Goal: Task Accomplishment & Management: Complete application form

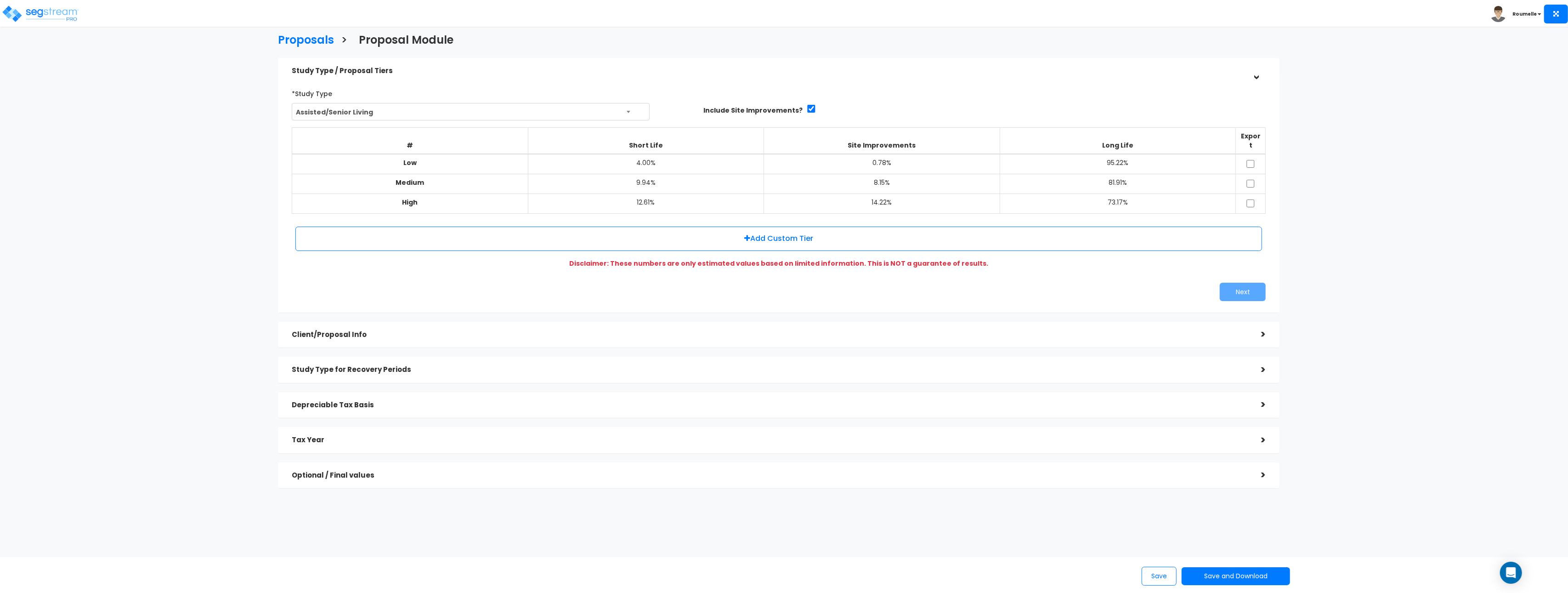
click at [217, 172] on div "Proposals > Proposal Module Study Type / Proposal Tiers > *Study Type Assisted/…" at bounding box center [779, 264] width 1296 height 757
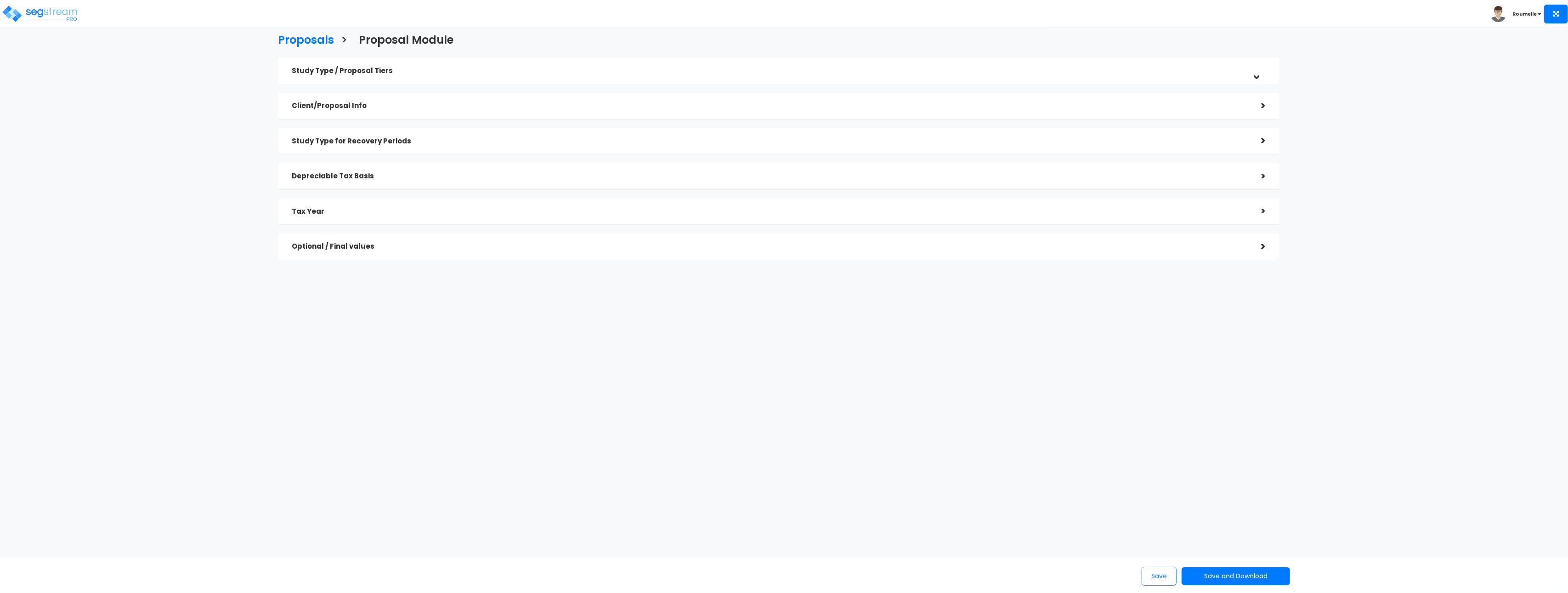
checkbox input "true"
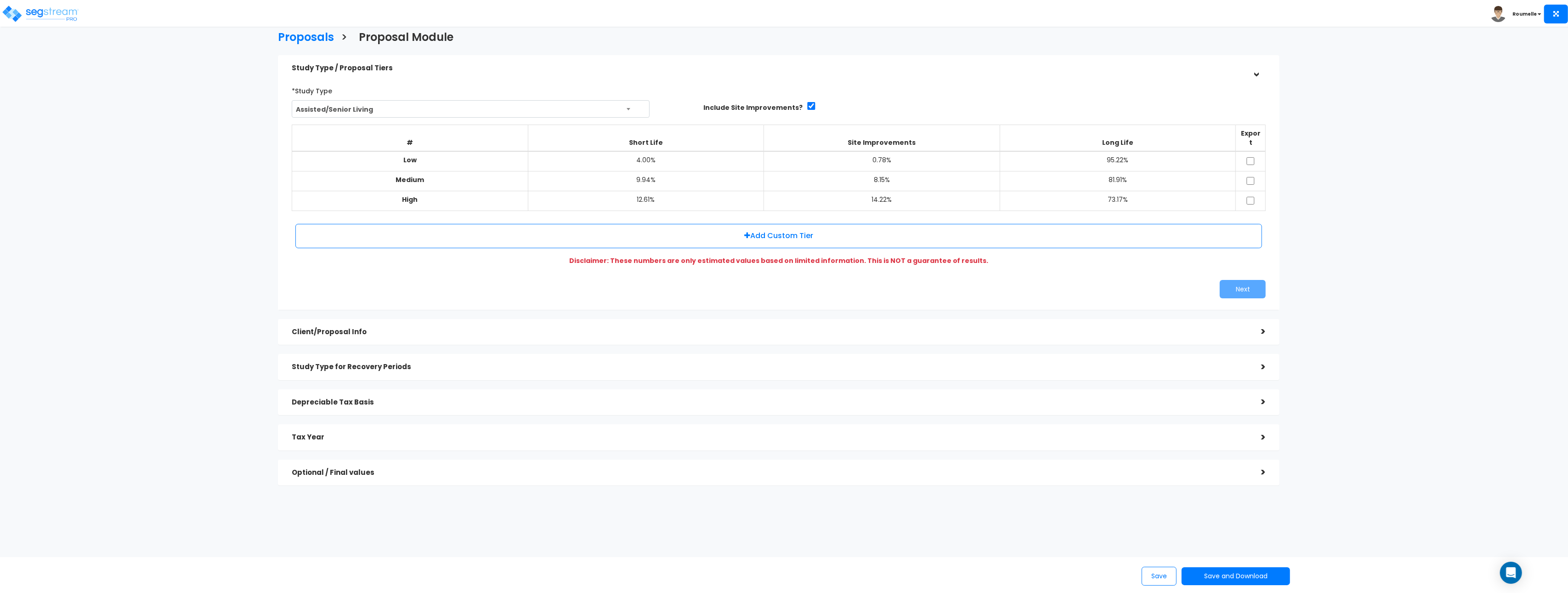
scroll to position [4, 0]
click at [738, 63] on h5 "Study Type / Proposal Tiers" at bounding box center [770, 67] width 956 height 8
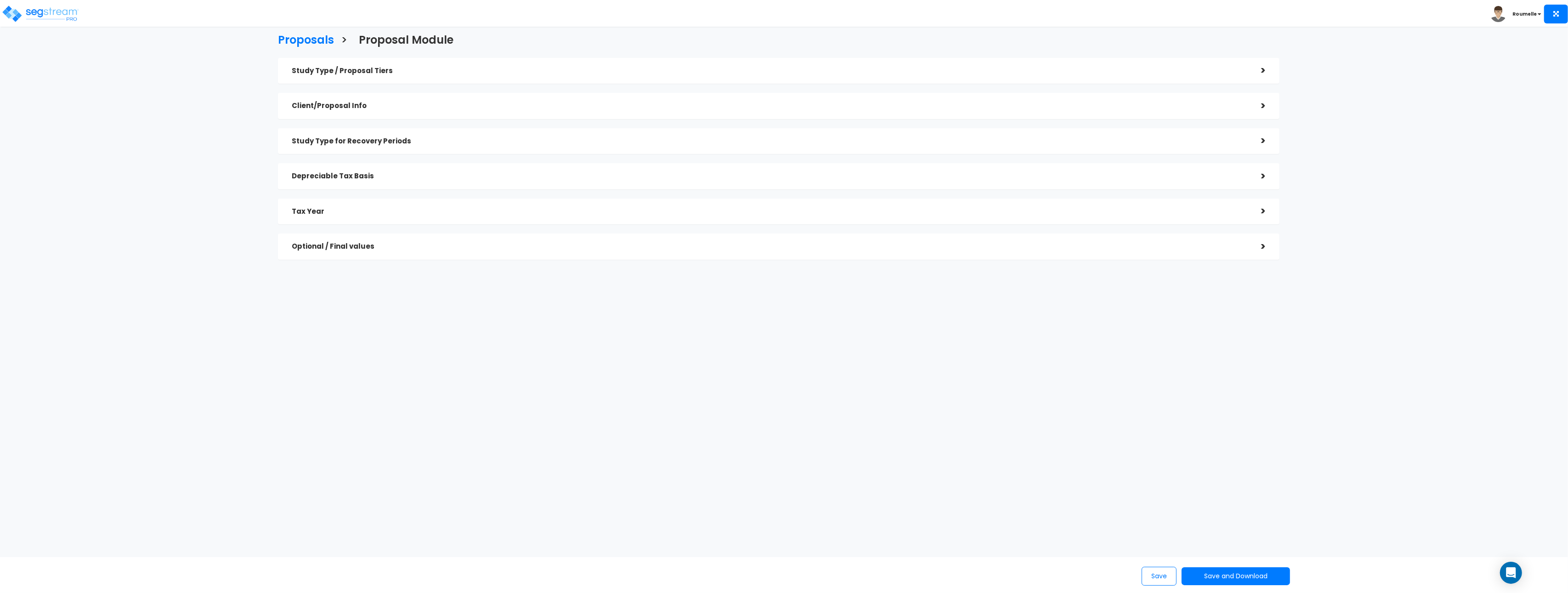
drag, startPoint x: 1469, startPoint y: 175, endPoint x: 1456, endPoint y: 175, distance: 13.0
click at [1468, 175] on div "Proposals > Proposal Module Study Type / Proposal Tiers > *Study Type Assisted/…" at bounding box center [784, 227] width 1568 height 373
drag, startPoint x: 303, startPoint y: 43, endPoint x: 366, endPoint y: 26, distance: 65.3
click at [304, 42] on h3 "Proposals" at bounding box center [306, 40] width 56 height 14
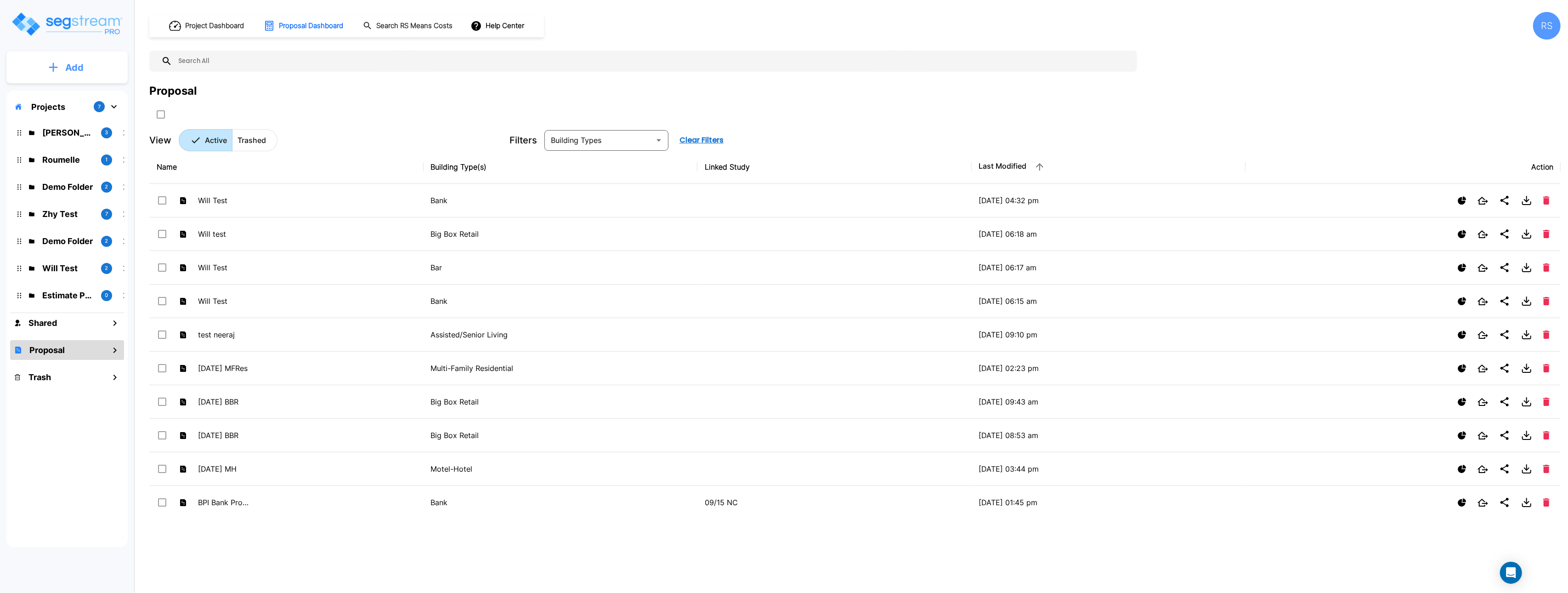
click at [93, 74] on button "Add" at bounding box center [67, 67] width 121 height 27
click at [79, 145] on p "Add Proposal" at bounding box center [72, 145] width 47 height 11
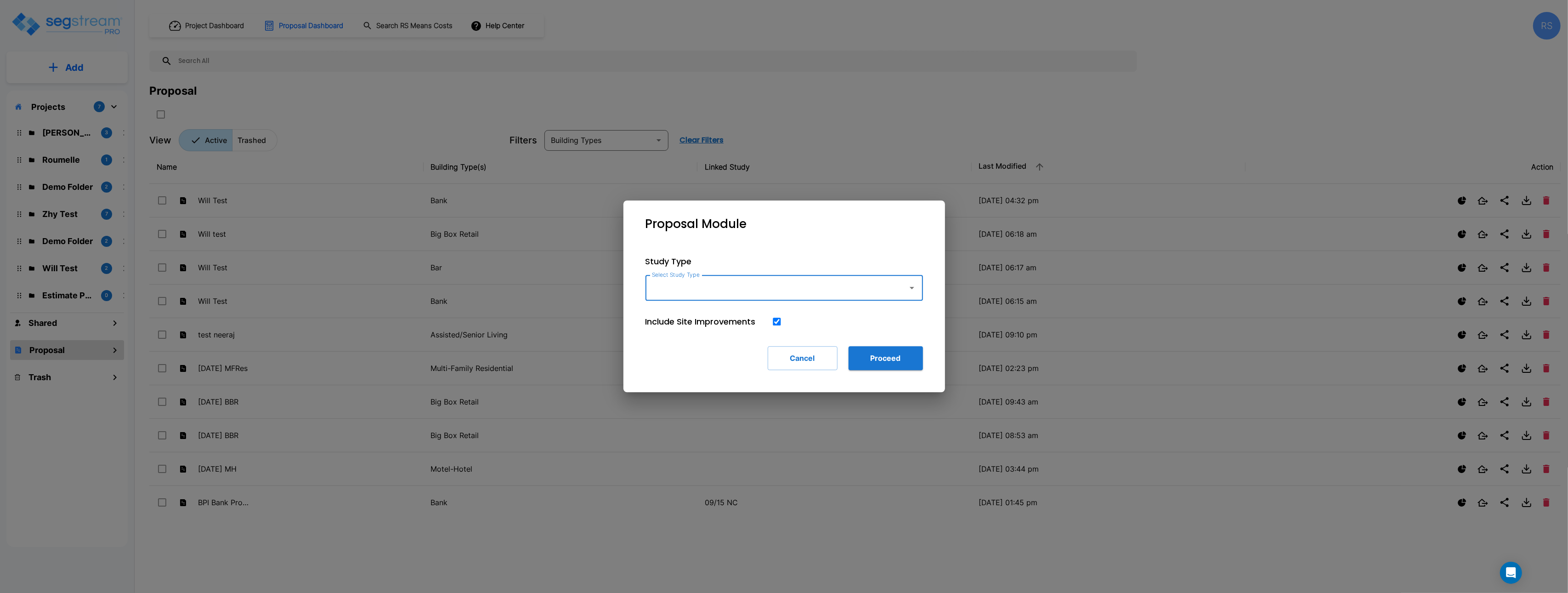
click at [741, 291] on input "Select Study Type" at bounding box center [775, 288] width 250 height 18
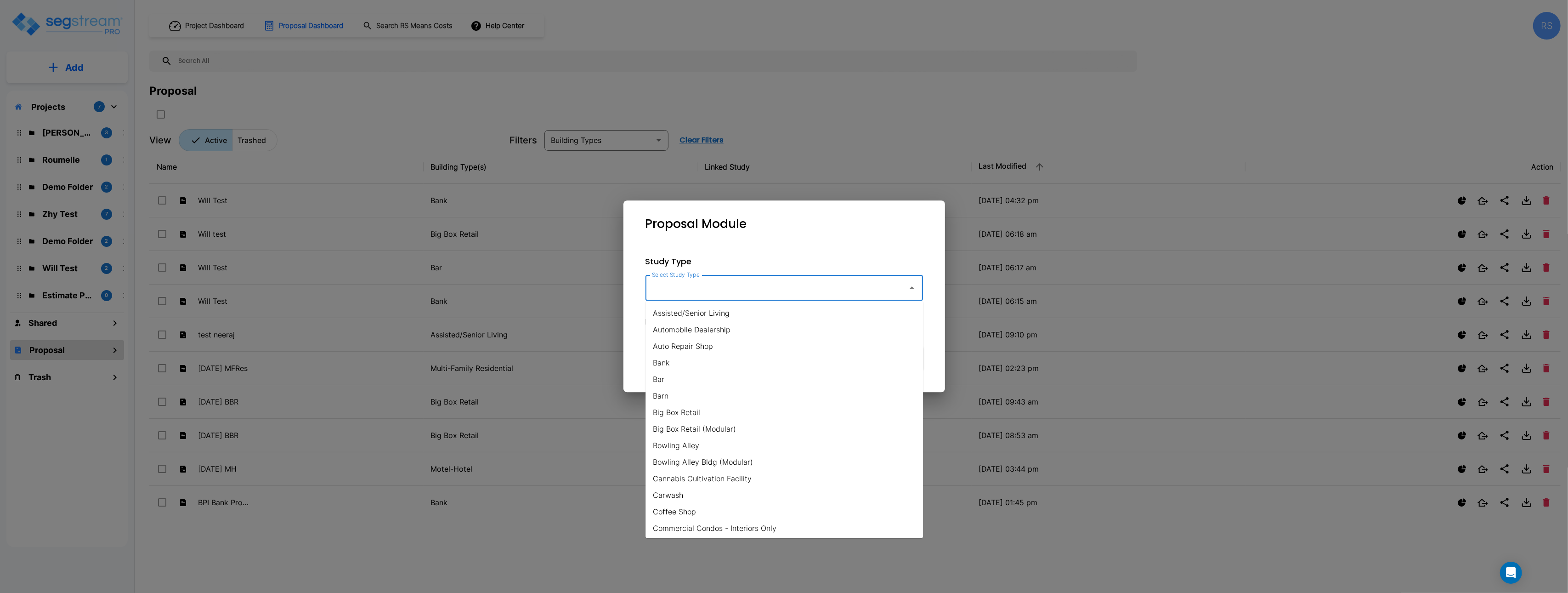
click at [723, 315] on li "Assisted/Senior Living" at bounding box center [784, 313] width 277 height 17
type input "Assisted/Senior Living"
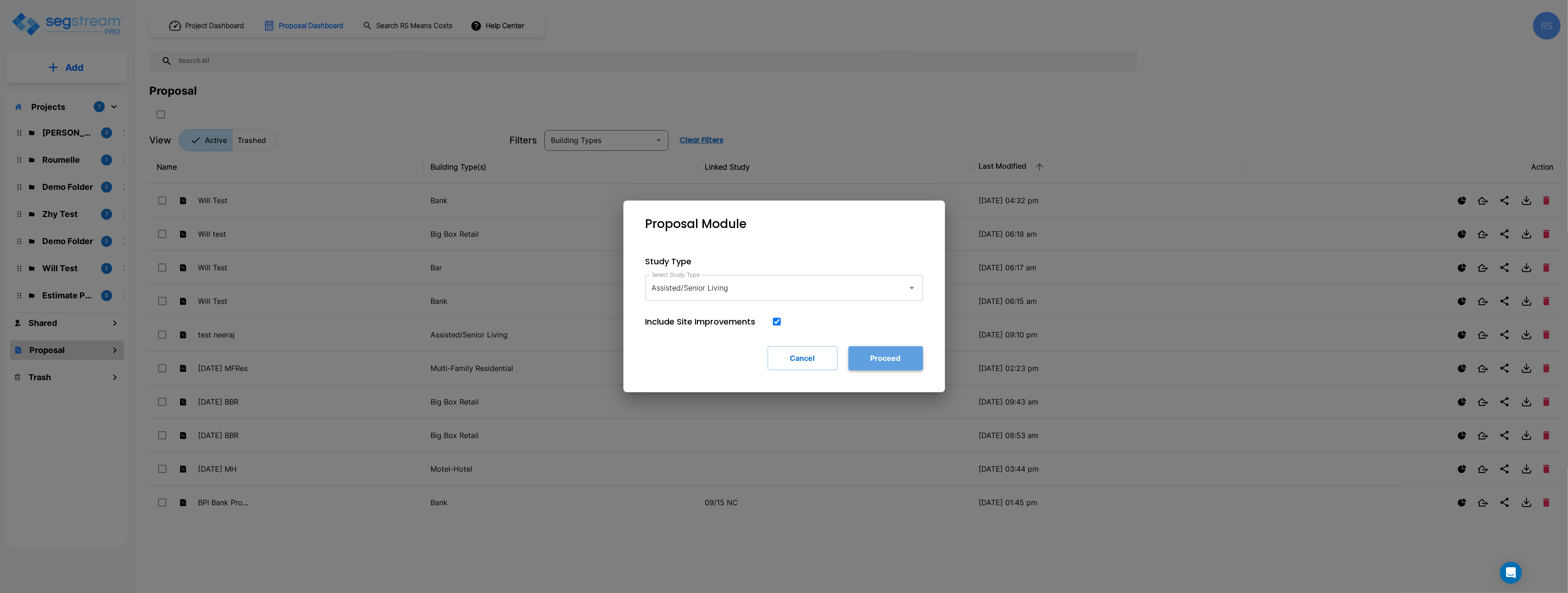
click at [890, 362] on button "Proceed" at bounding box center [886, 358] width 74 height 24
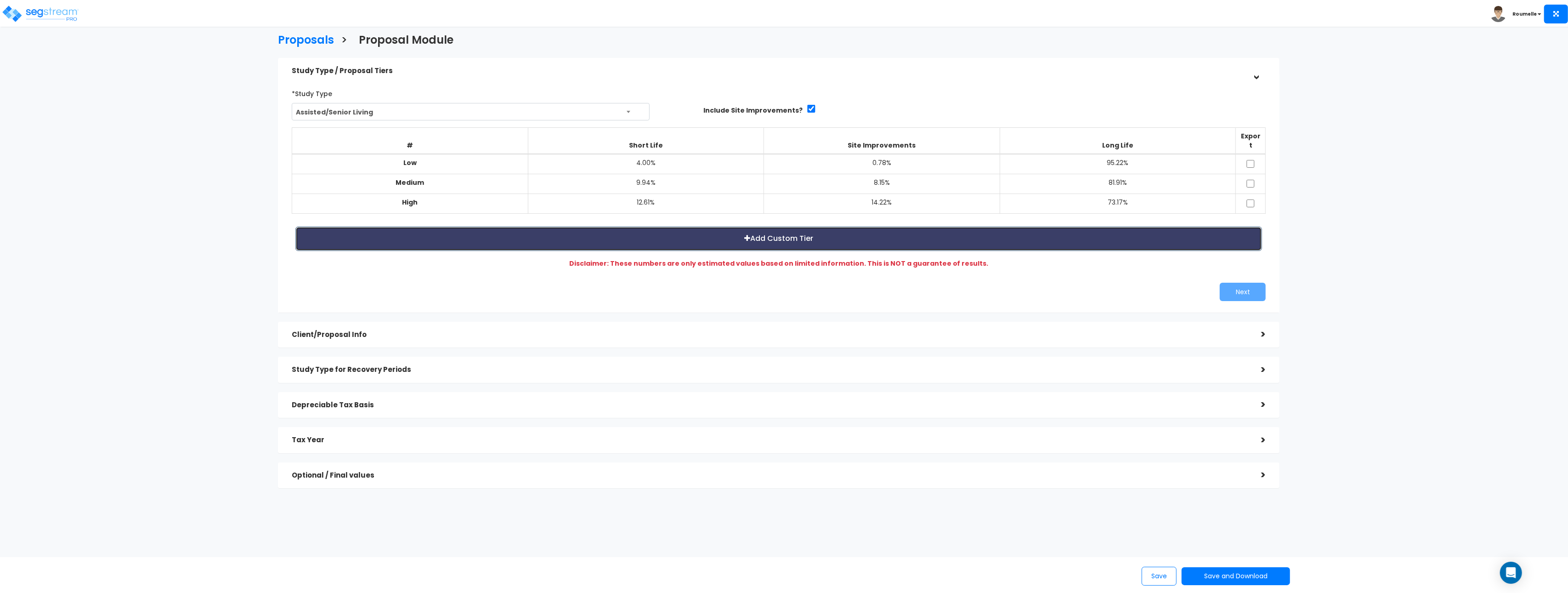
click at [798, 234] on button "Add Custom Tier" at bounding box center [779, 239] width 967 height 24
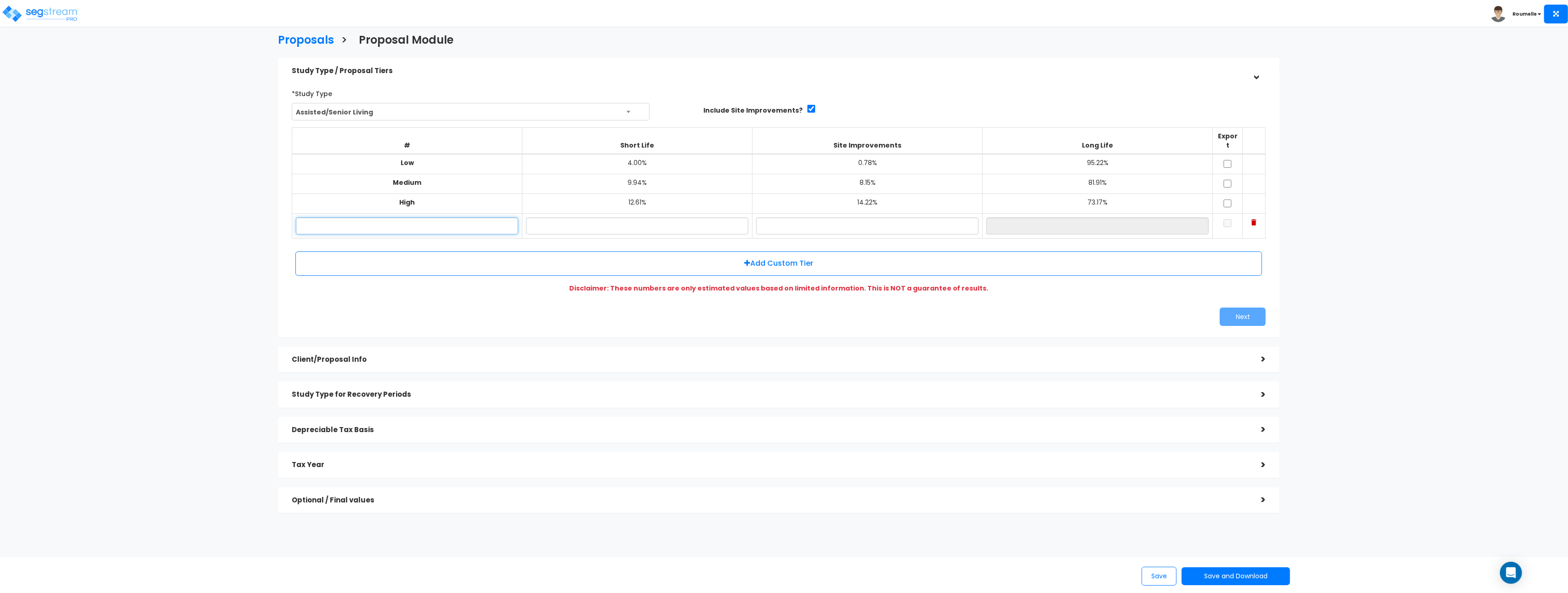
click at [435, 218] on input "text" at bounding box center [407, 226] width 223 height 17
type input "super high"
type input "11.00%"
type input "12.00%"
type input "77.00%"
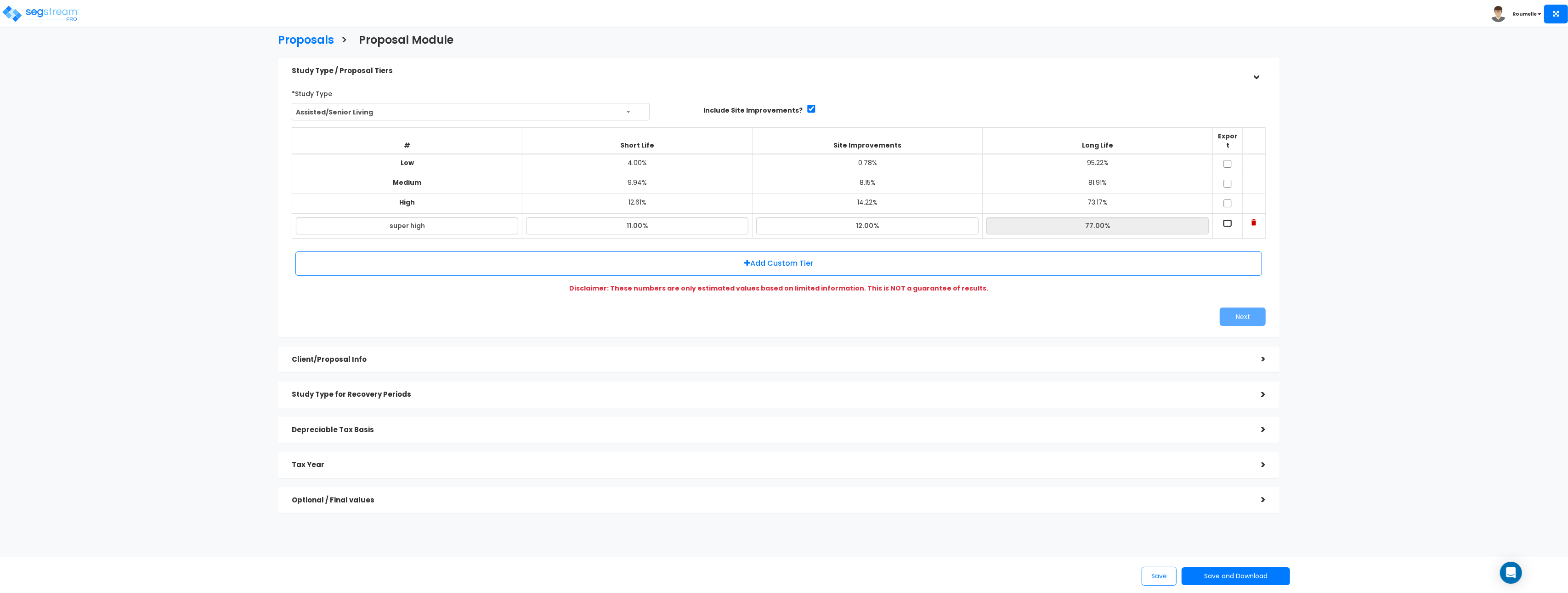
click at [1229, 219] on input "checkbox" at bounding box center [1227, 223] width 9 height 8
click at [1228, 219] on input "checkbox" at bounding box center [1227, 223] width 9 height 8
checkbox input "false"
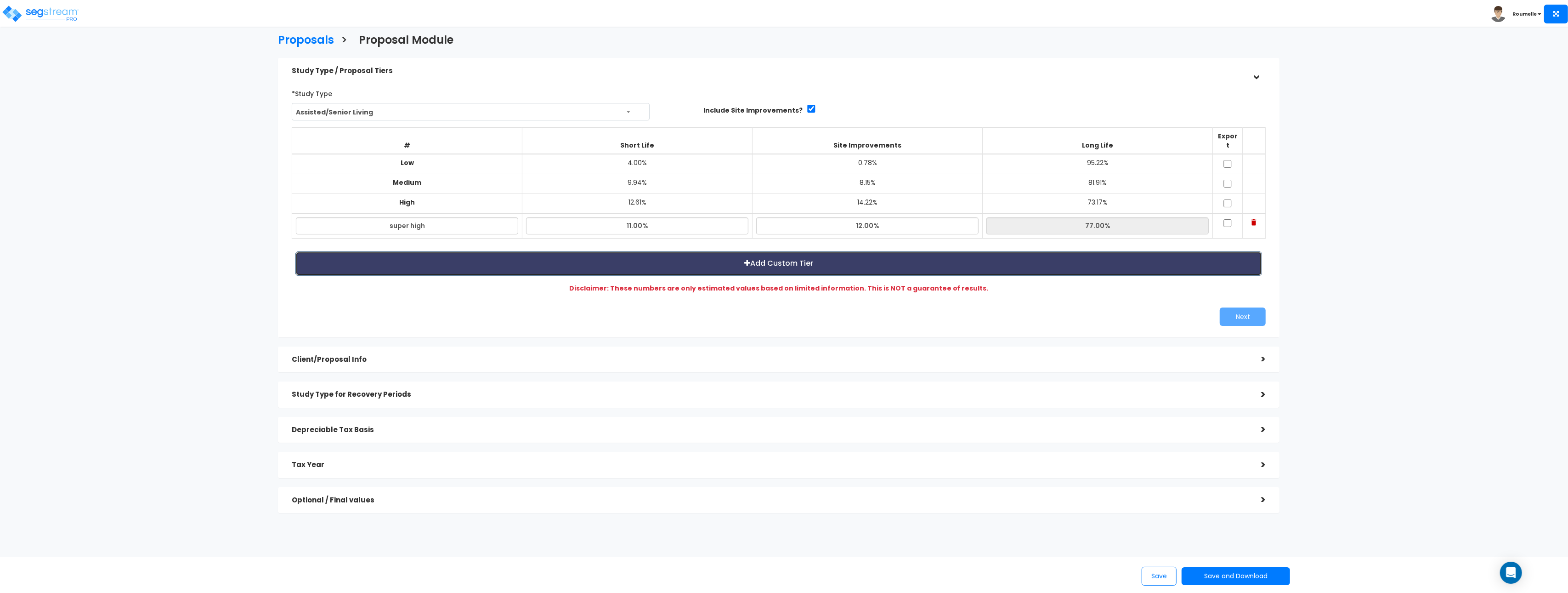
click at [1147, 251] on button "Add Custom Tier" at bounding box center [779, 263] width 967 height 24
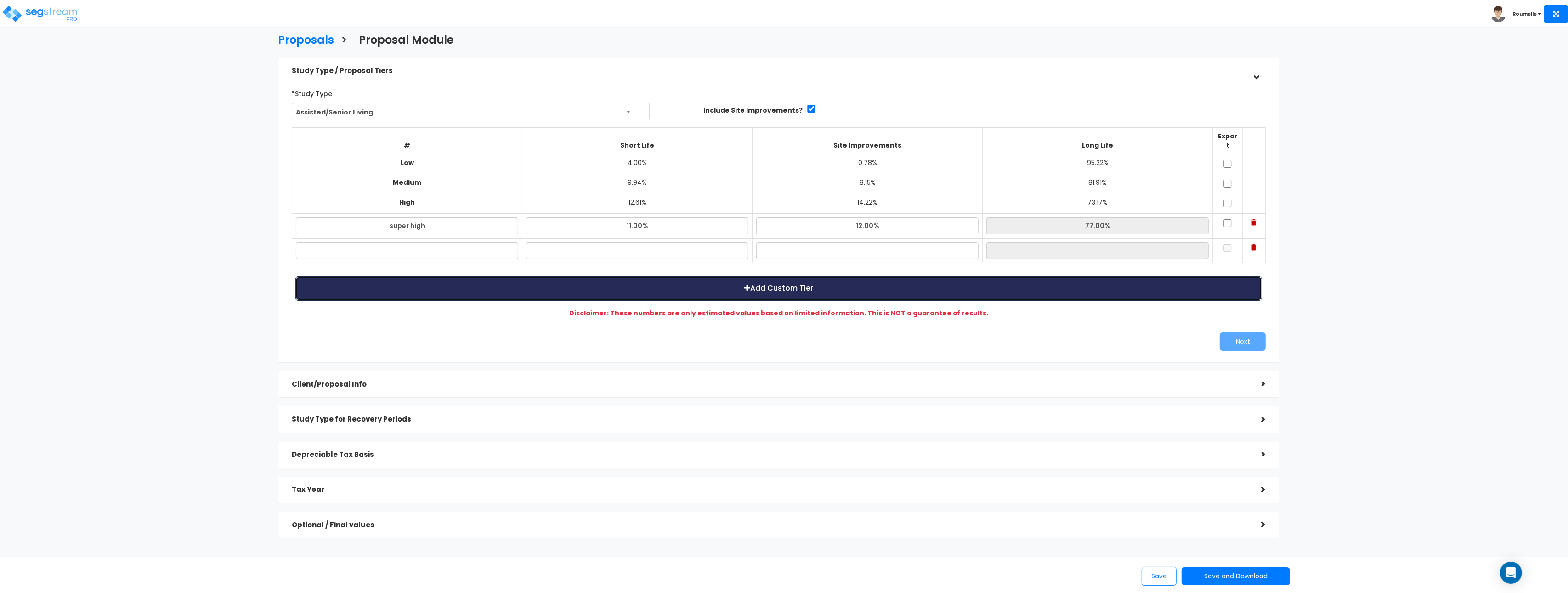
click at [920, 282] on button "Add Custom Tier" at bounding box center [779, 288] width 967 height 24
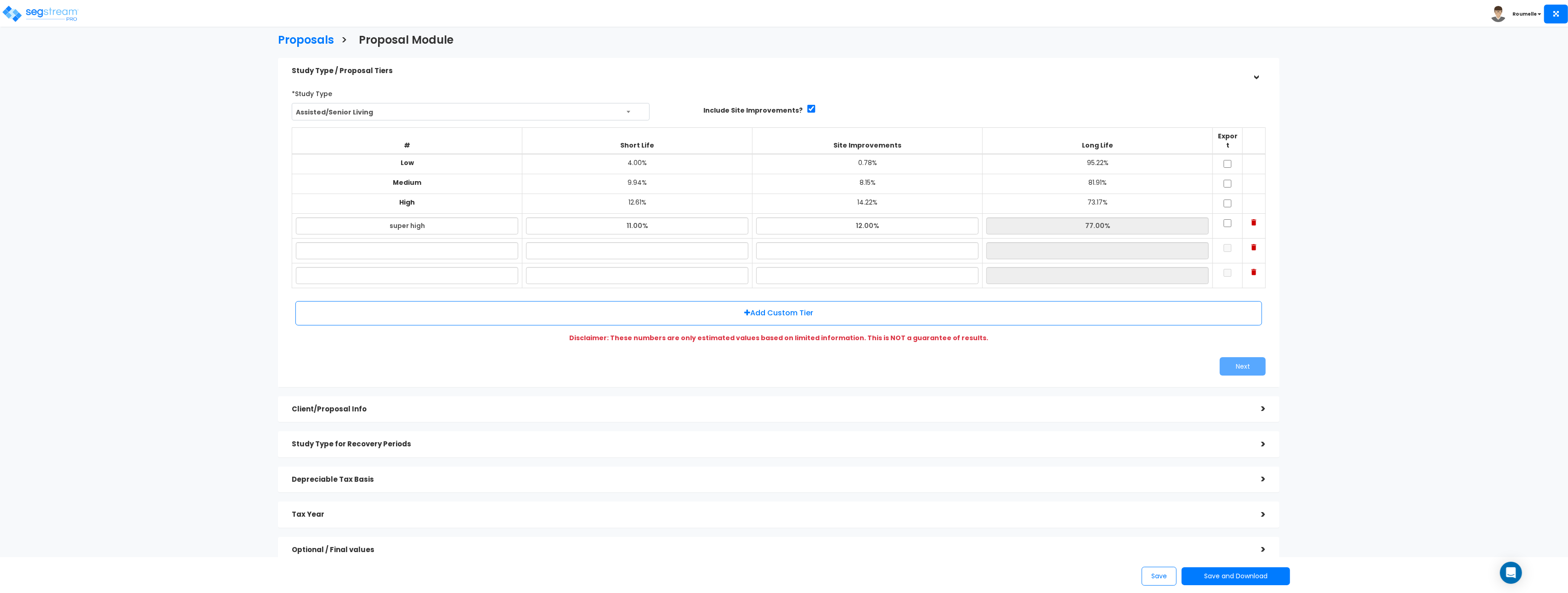
click at [920, 282] on div "# Short Life Site Improvements Long Life Export Low 4.00% 0.78% 95.22% Medium 9…" at bounding box center [779, 229] width 981 height 210
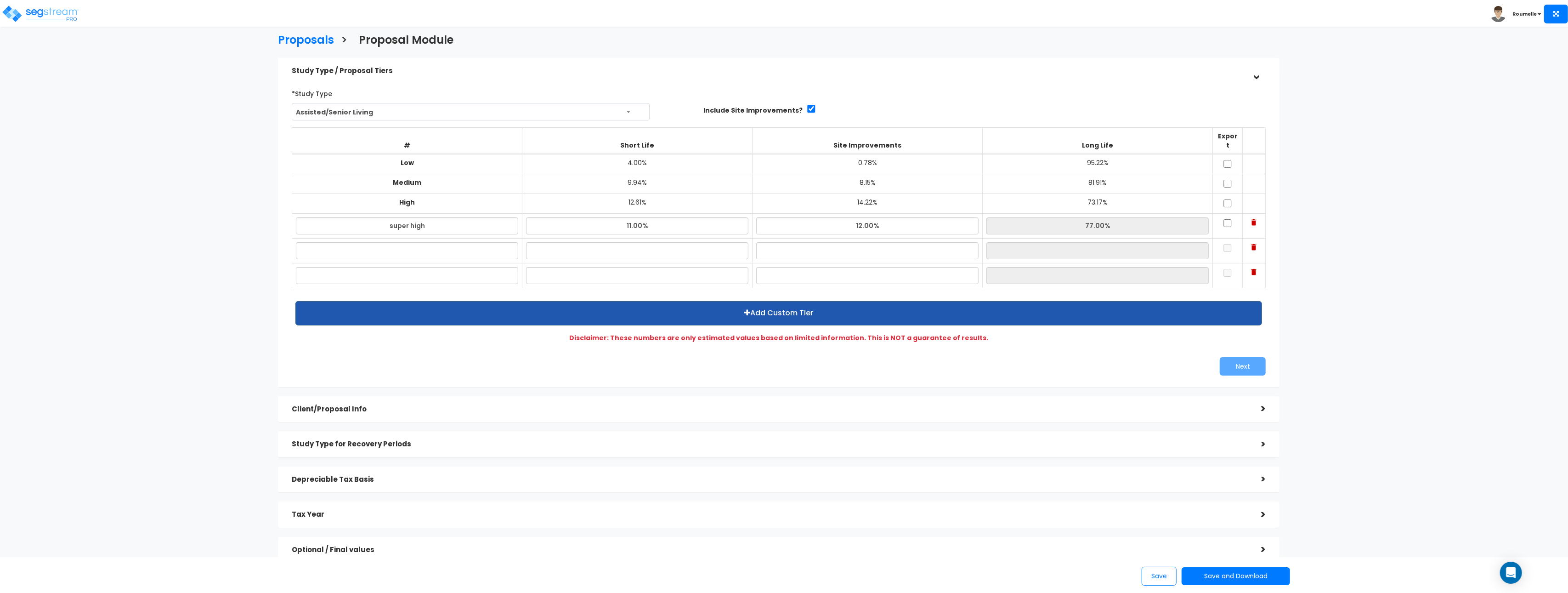
drag, startPoint x: 920, startPoint y: 282, endPoint x: 874, endPoint y: 317, distance: 57.8
click at [920, 282] on div "# Short Life Site Improvements Long Life Export Low 4.00% 0.78% 95.22% Medium 9…" at bounding box center [779, 229] width 981 height 210
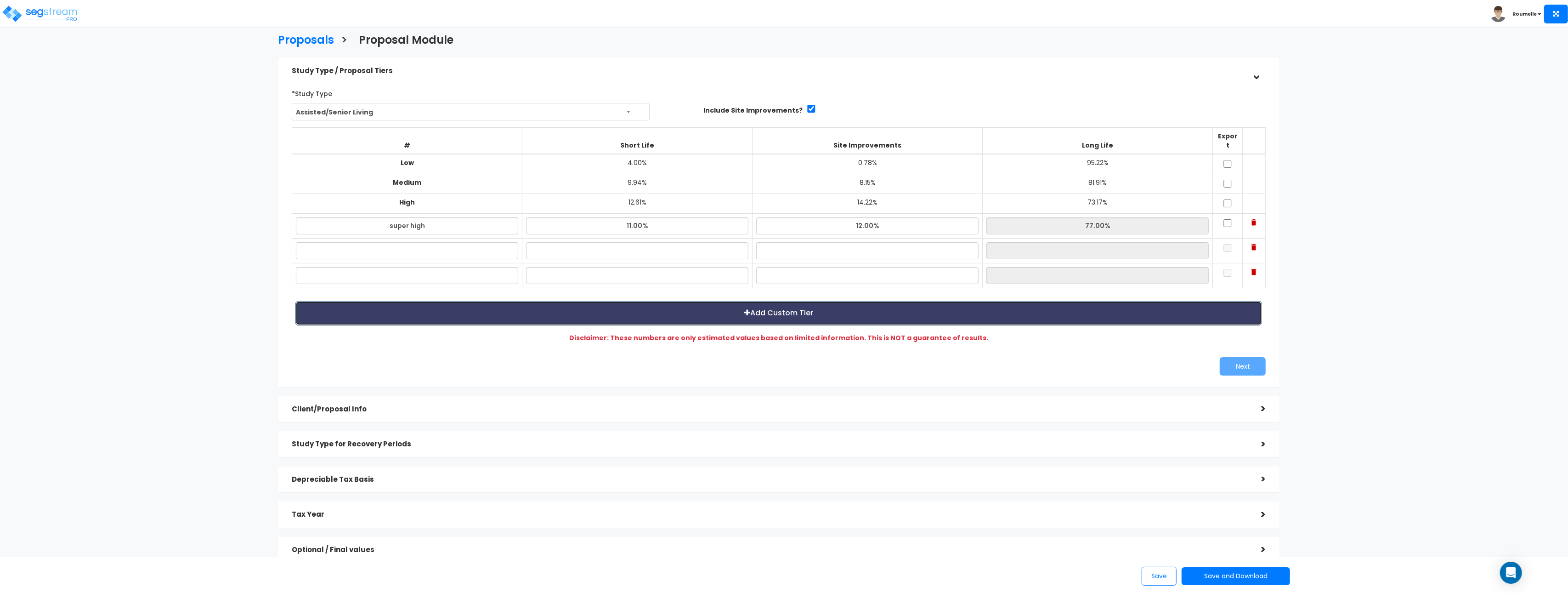
click at [775, 311] on button "Add Custom Tier" at bounding box center [779, 313] width 967 height 24
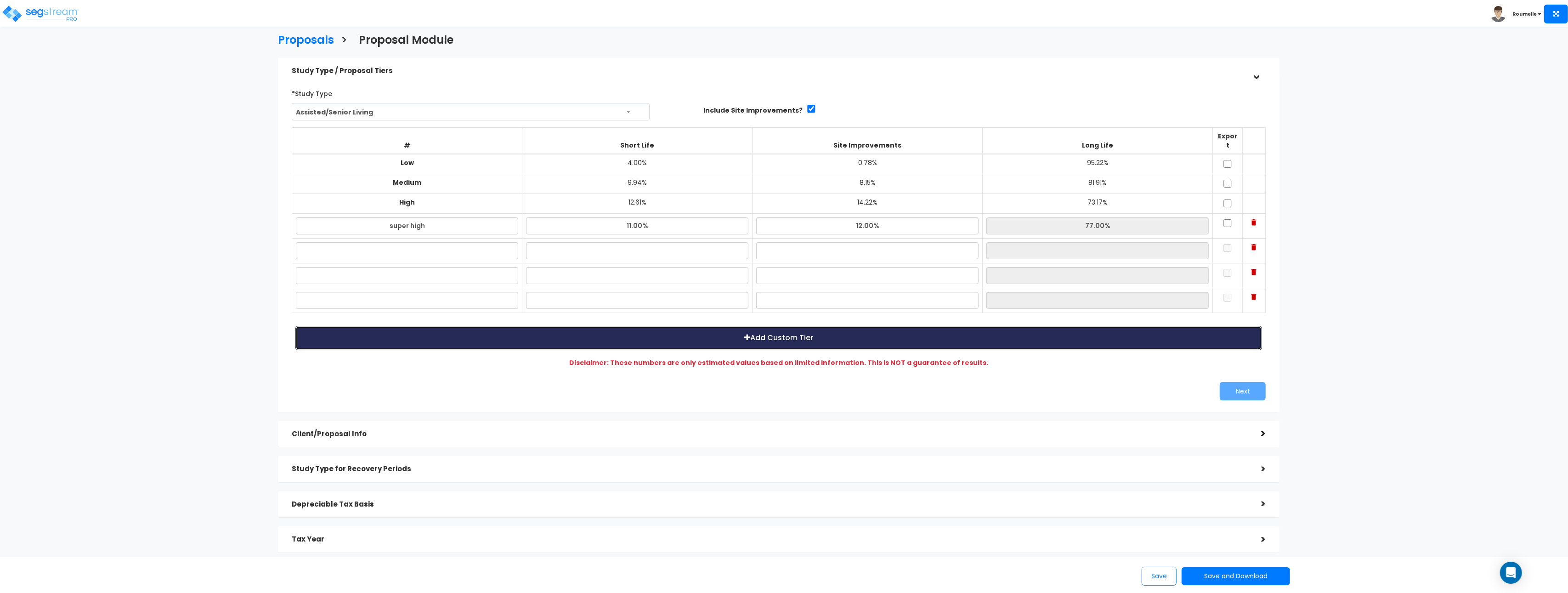
click at [797, 334] on button "Add Custom Tier" at bounding box center [779, 337] width 967 height 24
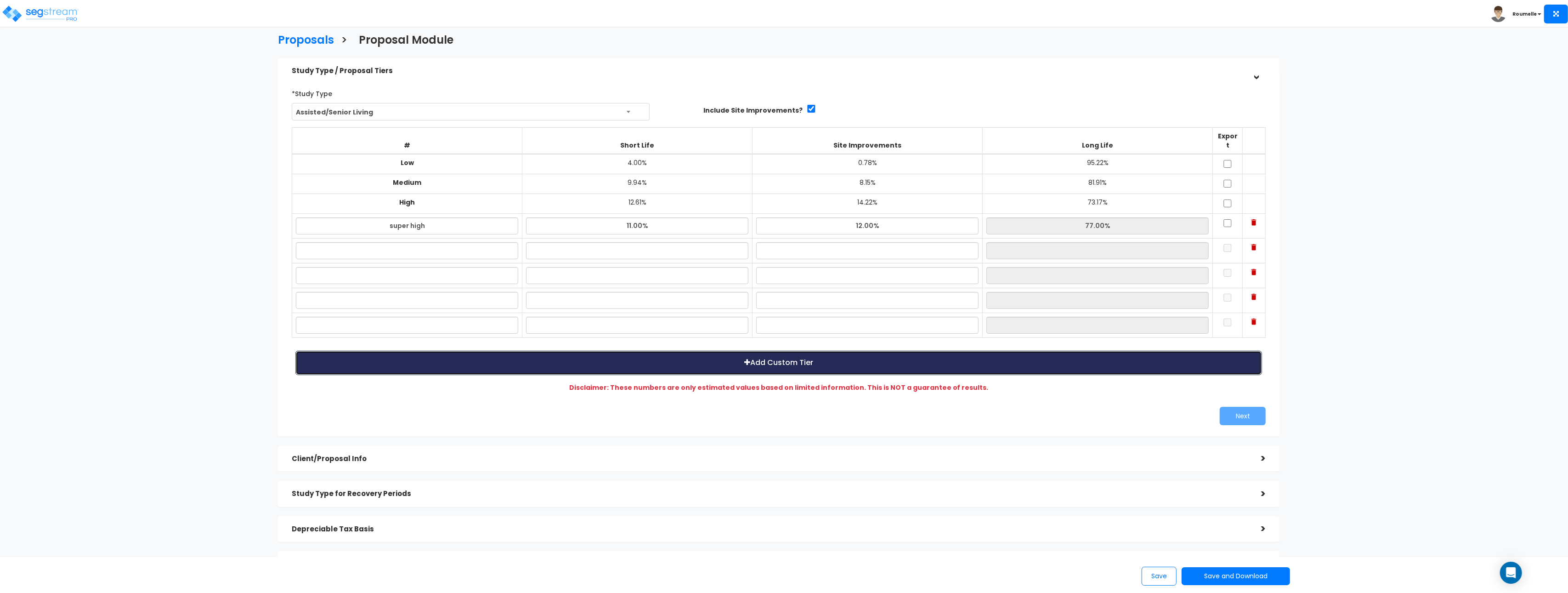
drag, startPoint x: 797, startPoint y: 353, endPoint x: 506, endPoint y: 127, distance: 368.5
click at [797, 351] on button "Add Custom Tier" at bounding box center [779, 363] width 967 height 24
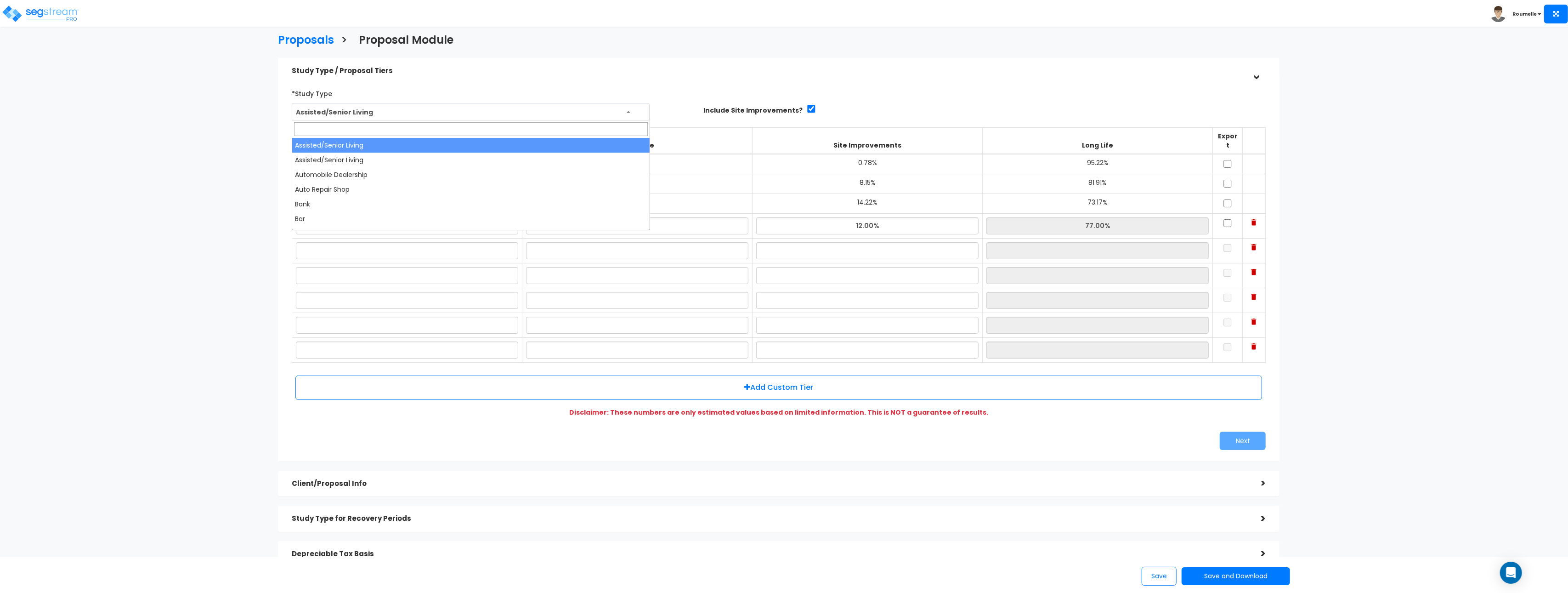
click at [344, 111] on span "Assisted/Senior Living" at bounding box center [471, 112] width 357 height 18
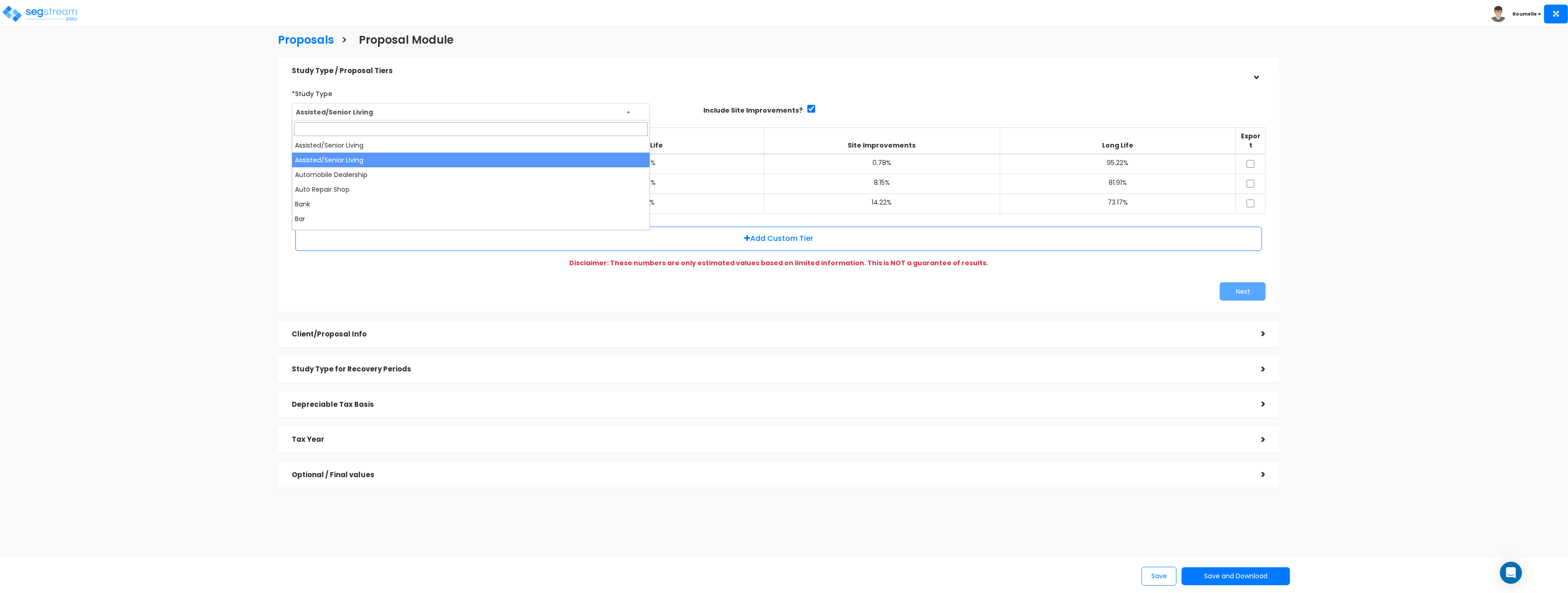
click at [377, 111] on span "Assisted/Senior Living" at bounding box center [471, 112] width 357 height 18
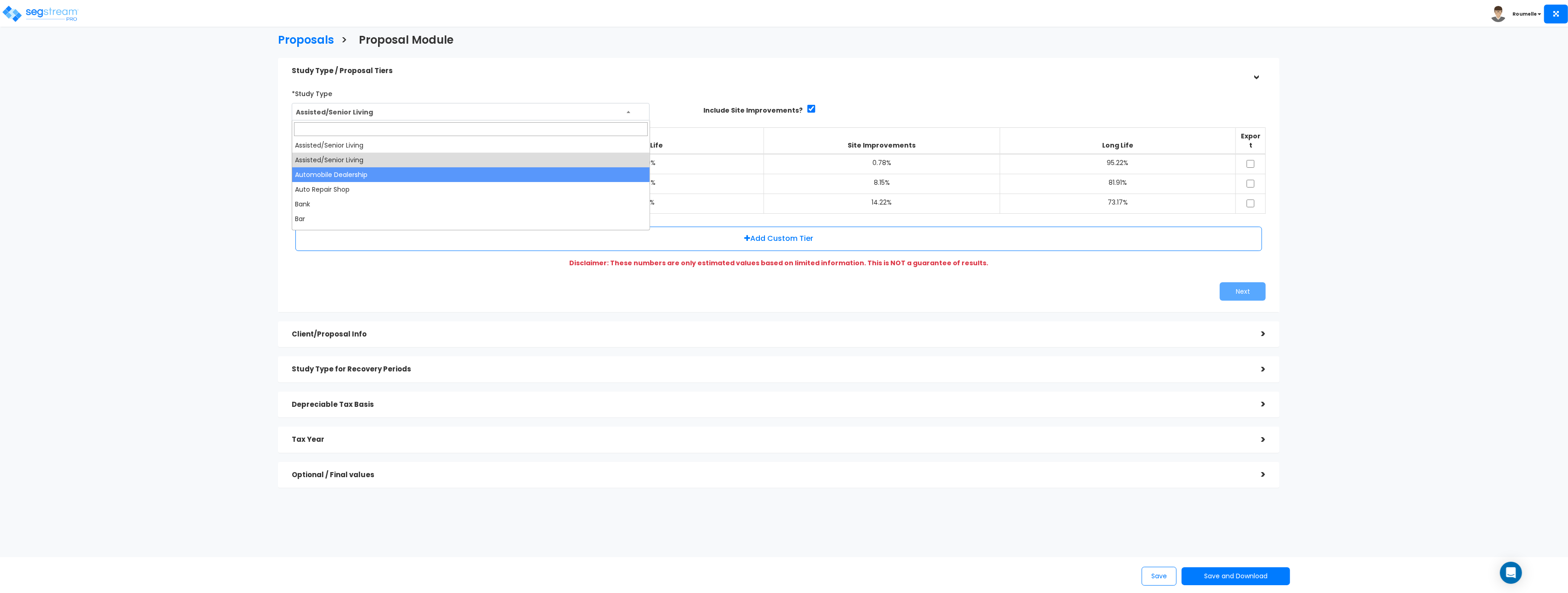
select select "114"
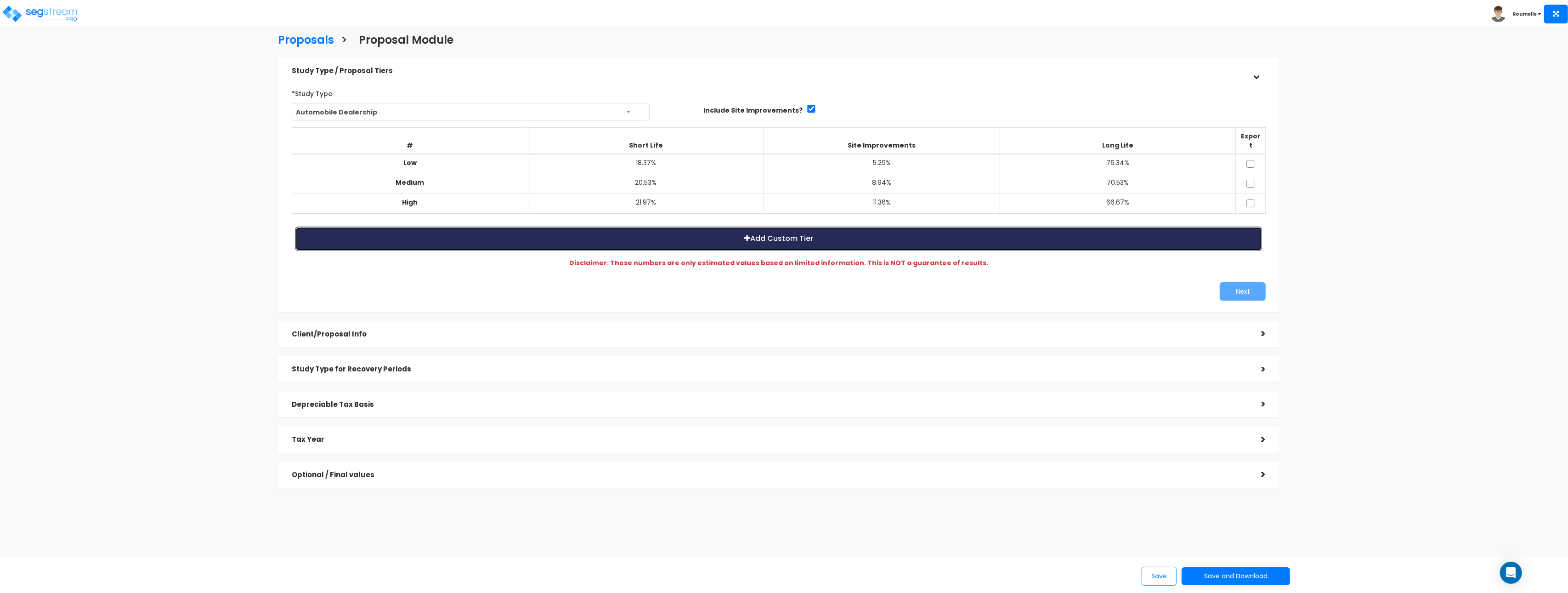
click at [727, 230] on button "Add Custom Tier" at bounding box center [779, 239] width 967 height 24
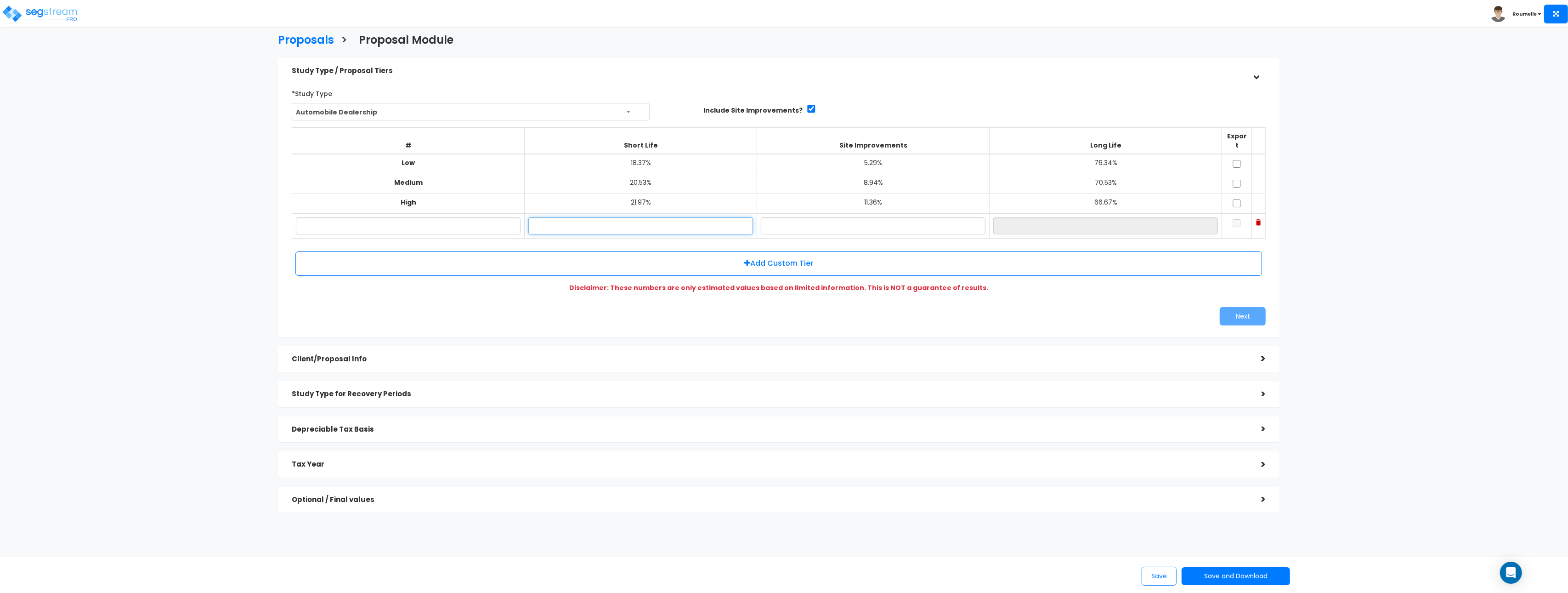
drag, startPoint x: 672, startPoint y: 212, endPoint x: 473, endPoint y: 221, distance: 199.2
click at [664, 218] on input "text" at bounding box center [641, 226] width 225 height 17
type input "0%"
click at [478, 222] on input "text" at bounding box center [408, 226] width 225 height 17
type input "asdfasdf"
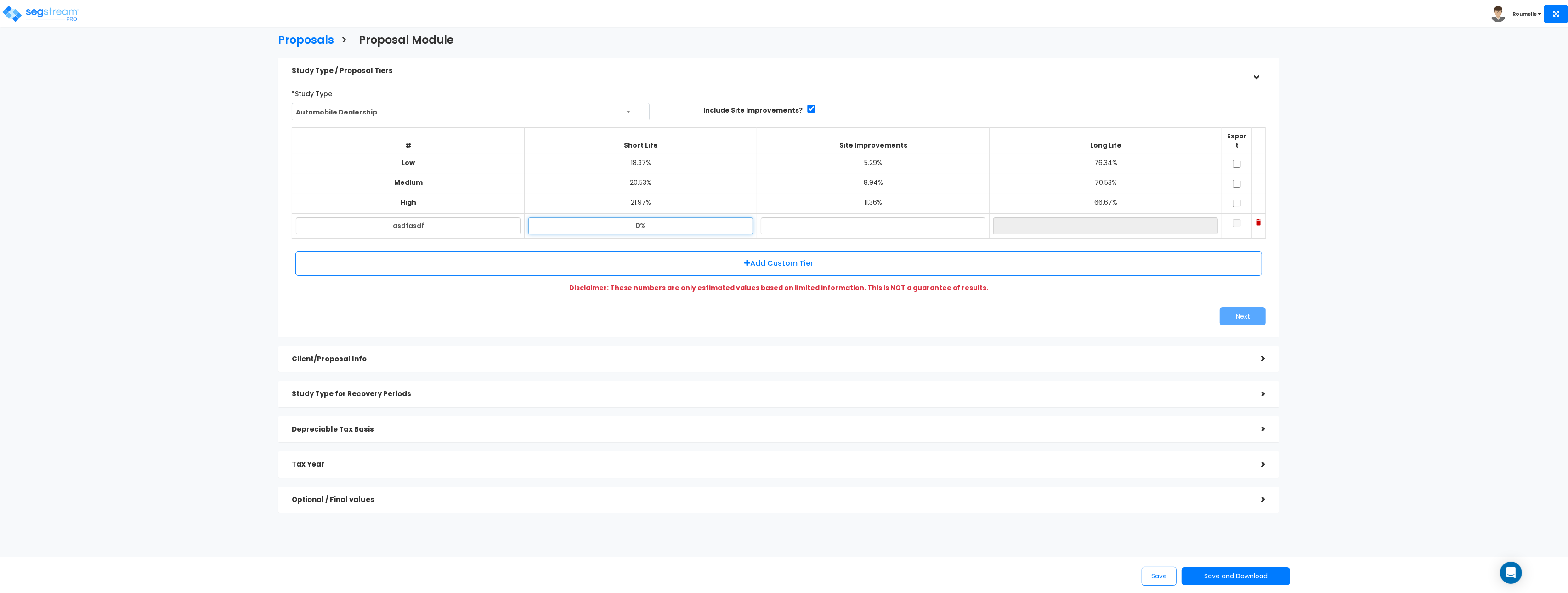
click at [690, 222] on input "0%" at bounding box center [641, 226] width 225 height 17
type input "0%"
click at [854, 218] on input "text" at bounding box center [873, 226] width 225 height 17
type input "0%"
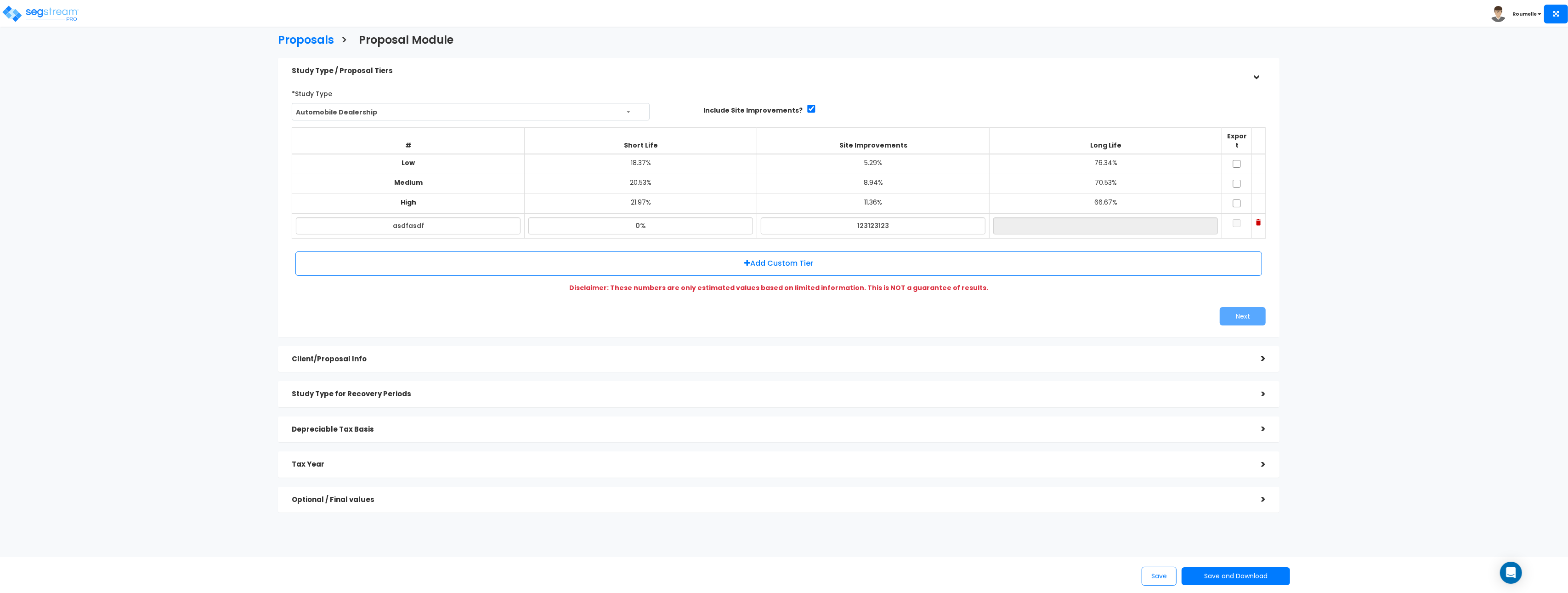
type input "100.00%"
click at [1024, 232] on div "# Short Life Site Improvements Long Life Export Low 18.37% 5.29% 76.34% Medium …" at bounding box center [779, 203] width 981 height 159
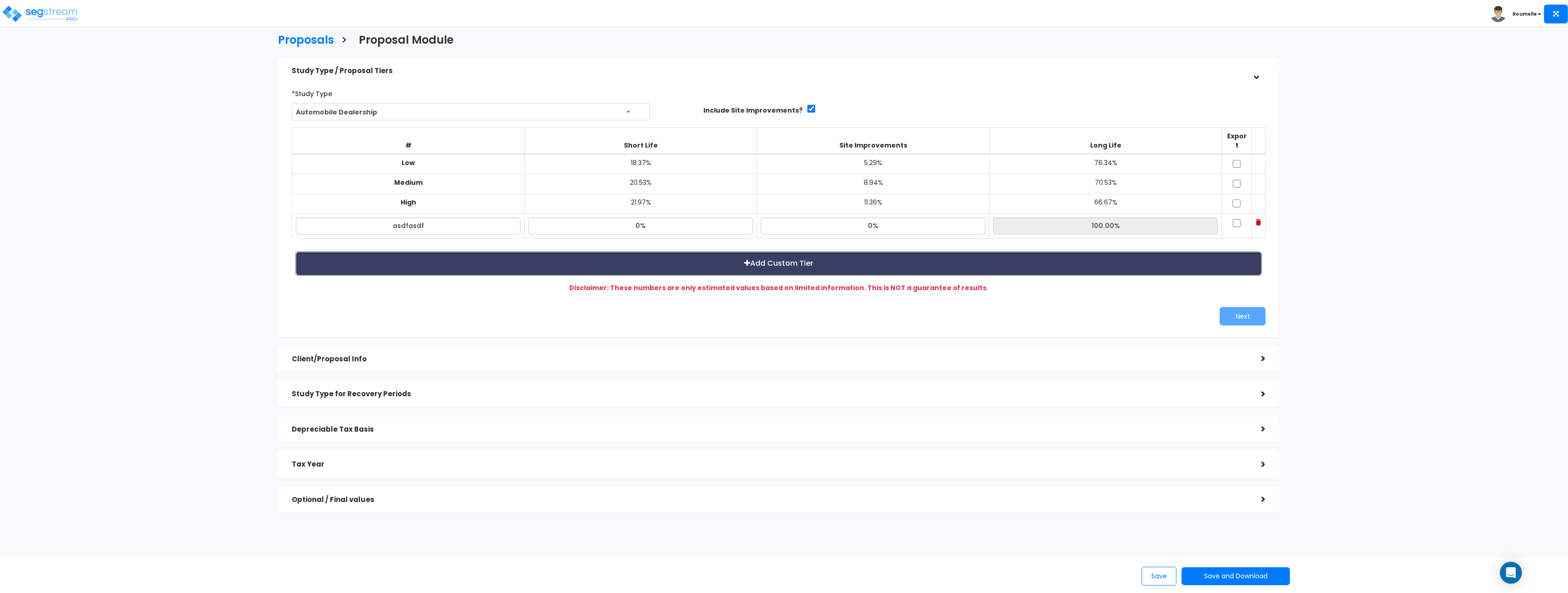
click at [762, 261] on button "Add Custom Tier" at bounding box center [779, 263] width 967 height 24
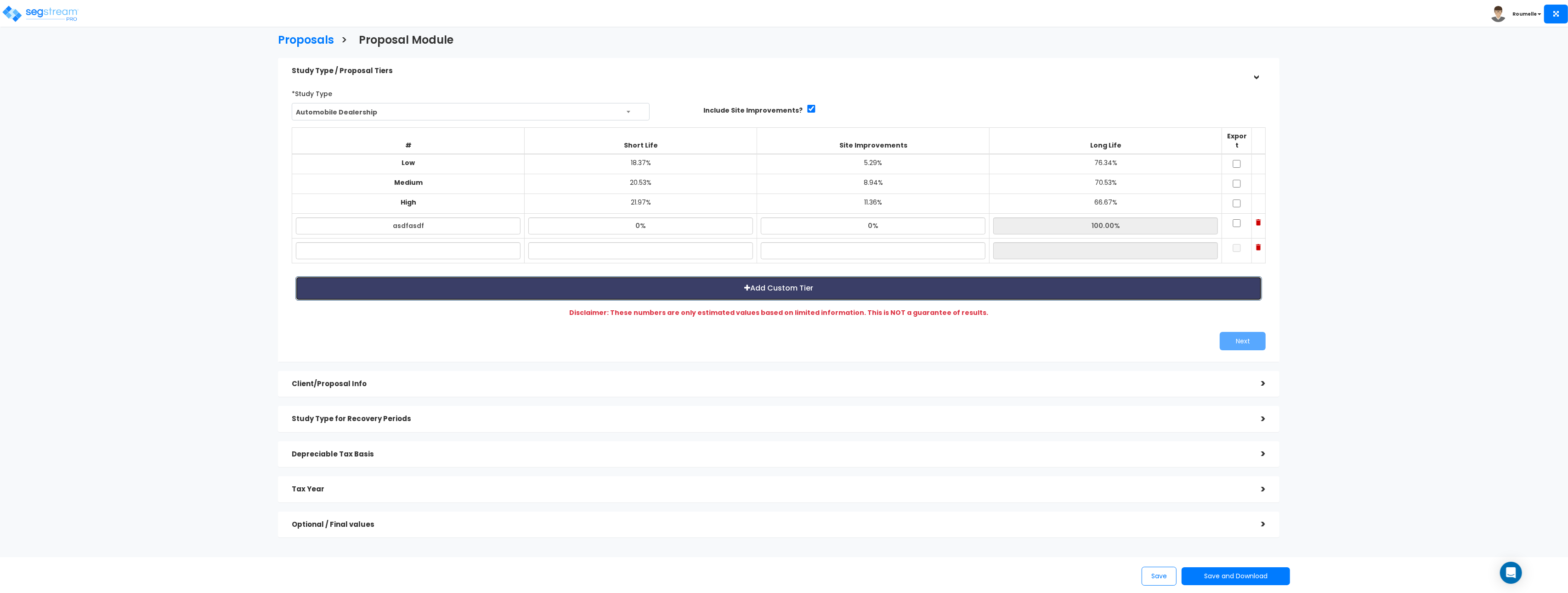
click at [754, 286] on button "Add Custom Tier" at bounding box center [779, 288] width 967 height 24
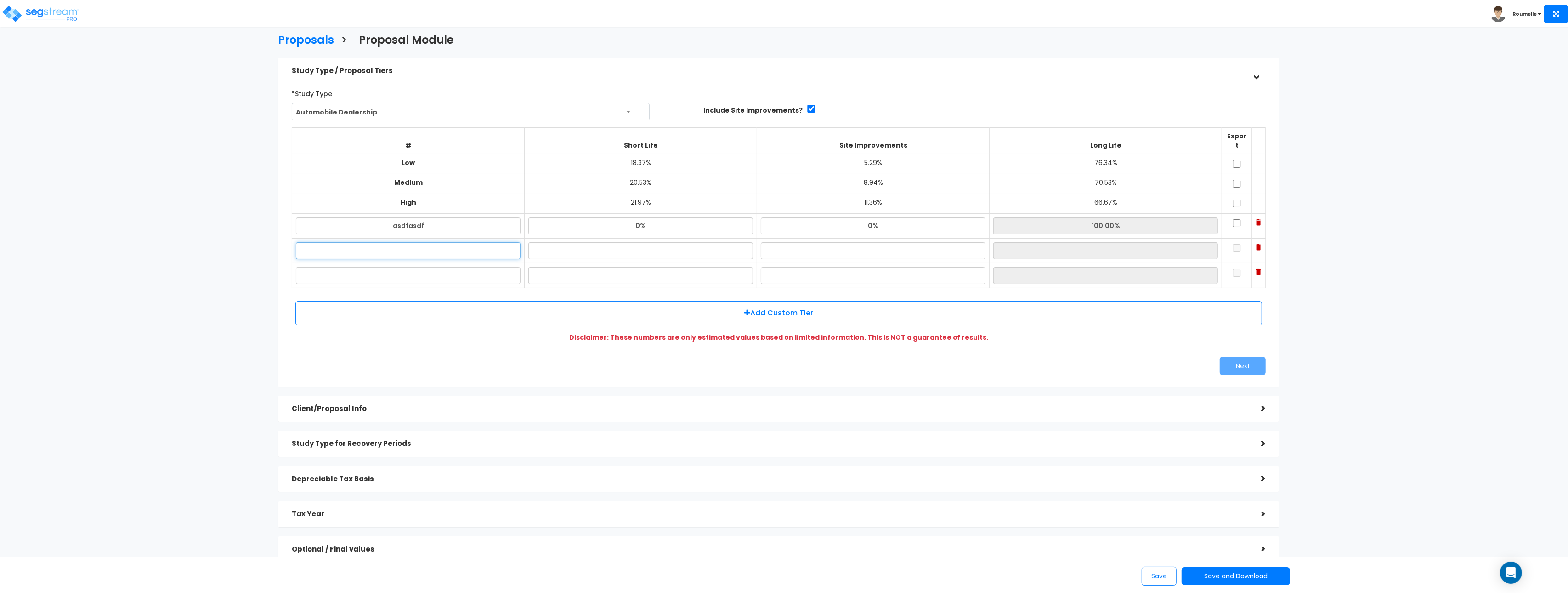
click at [444, 243] on input "text" at bounding box center [408, 251] width 225 height 17
drag, startPoint x: 1261, startPoint y: 262, endPoint x: 1260, endPoint y: 256, distance: 6.1
click at [1261, 269] on img at bounding box center [1259, 272] width 5 height 7
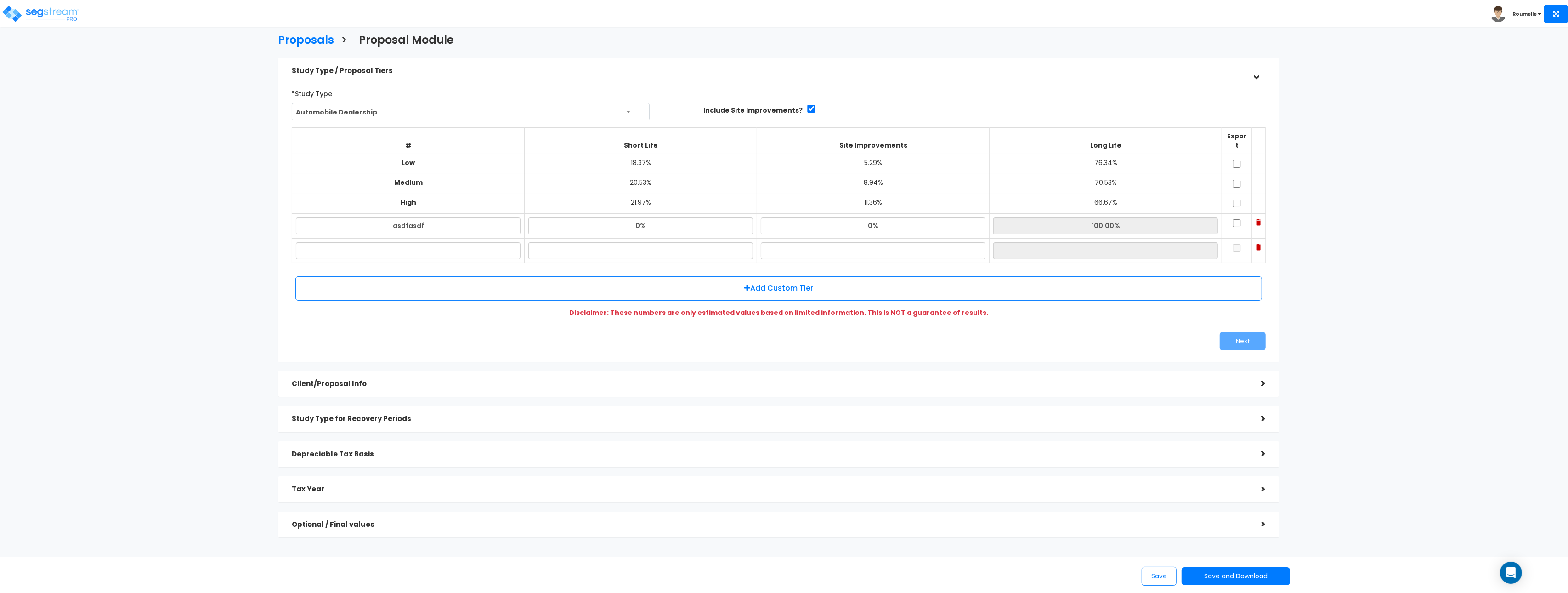
click at [1260, 244] on img at bounding box center [1259, 247] width 5 height 7
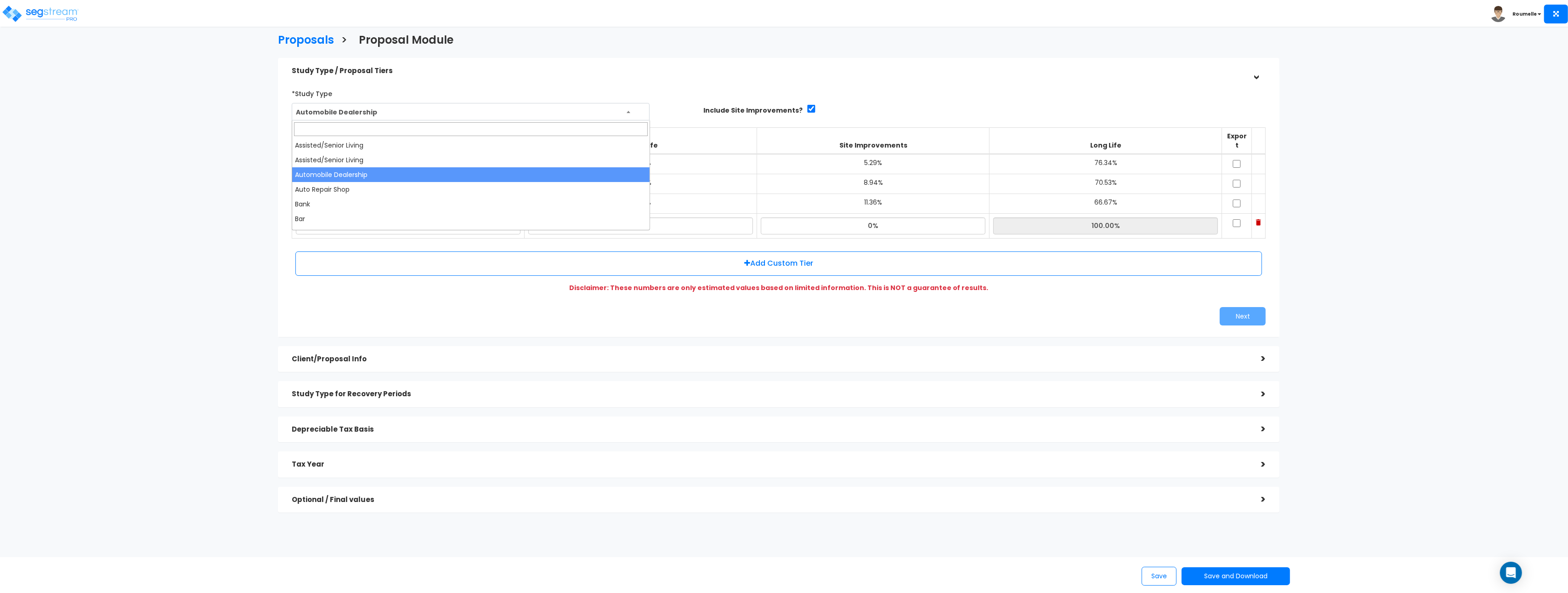
click at [395, 111] on span "Automobile Dealership" at bounding box center [471, 112] width 357 height 18
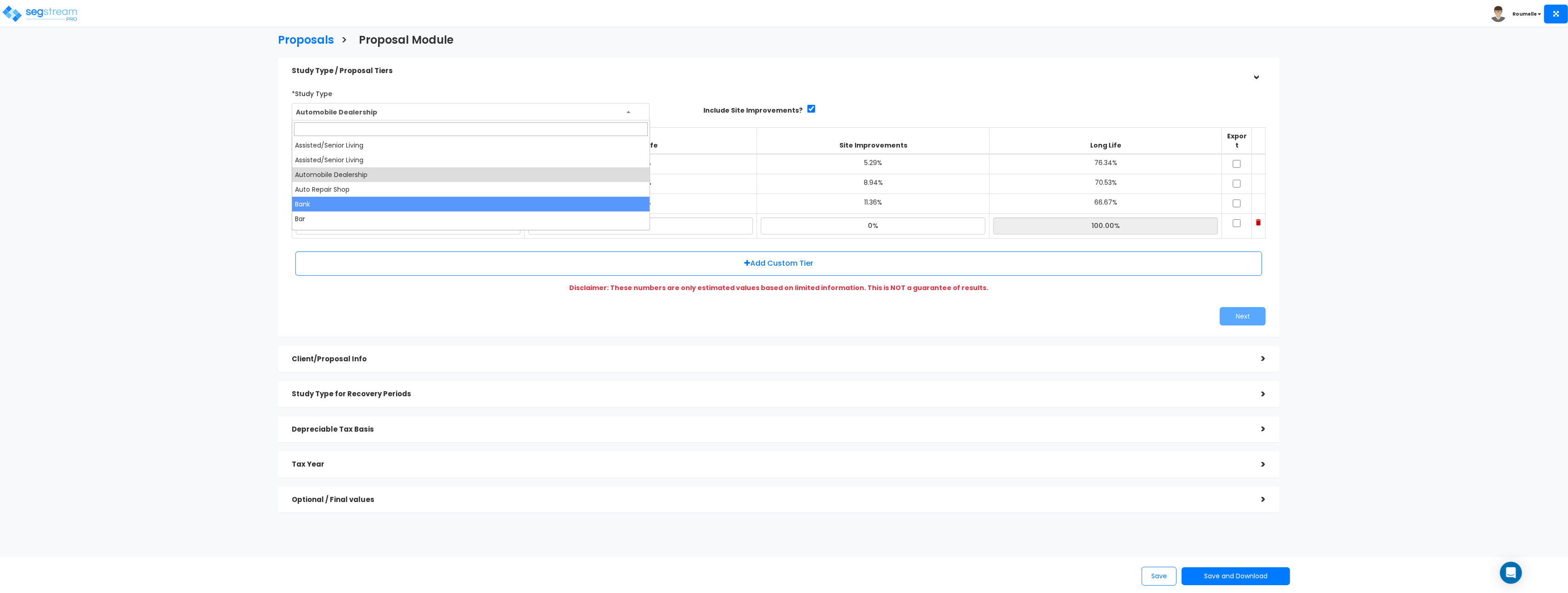
drag, startPoint x: 383, startPoint y: 188, endPoint x: 1431, endPoint y: 368, distance: 1063.3
click at [1317, 377] on body "Toggle navigation Roumelle x" at bounding box center [784, 353] width 1568 height 626
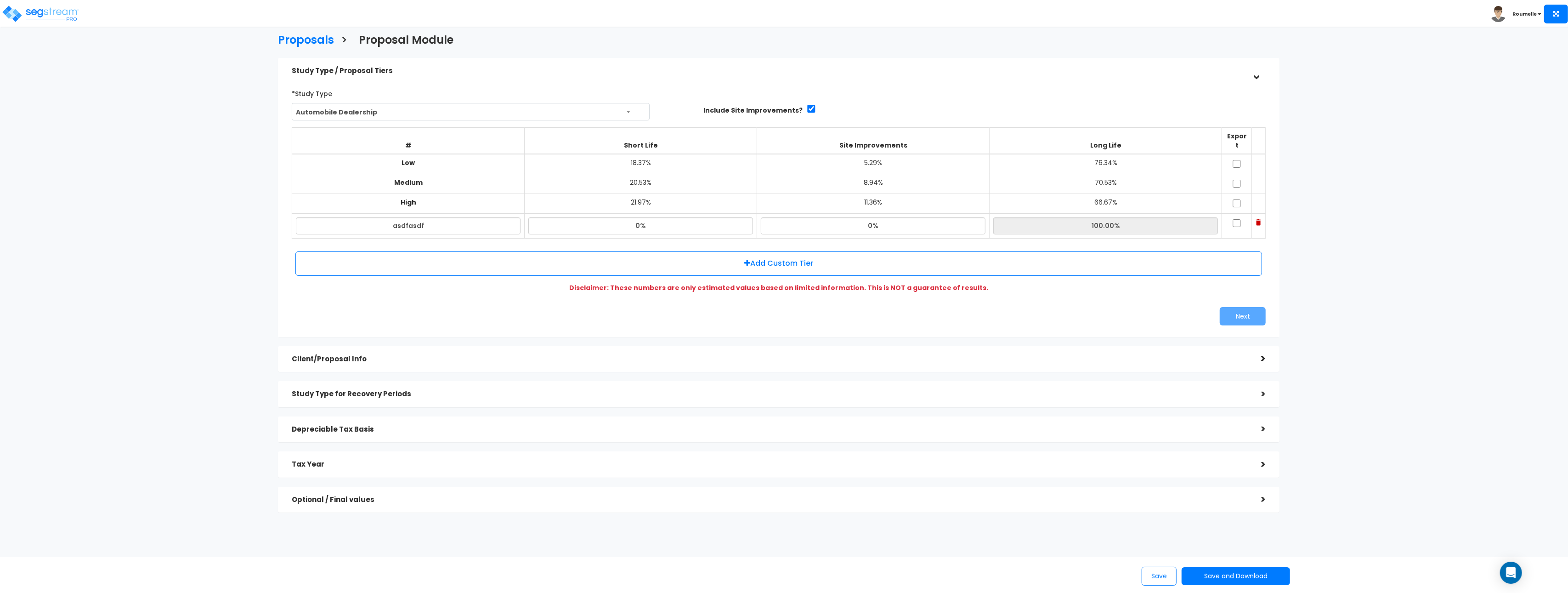
click at [1238, 219] on input "checkbox" at bounding box center [1237, 223] width 9 height 8
checkbox input "true"
click at [1236, 307] on button "Next" at bounding box center [1243, 316] width 46 height 19
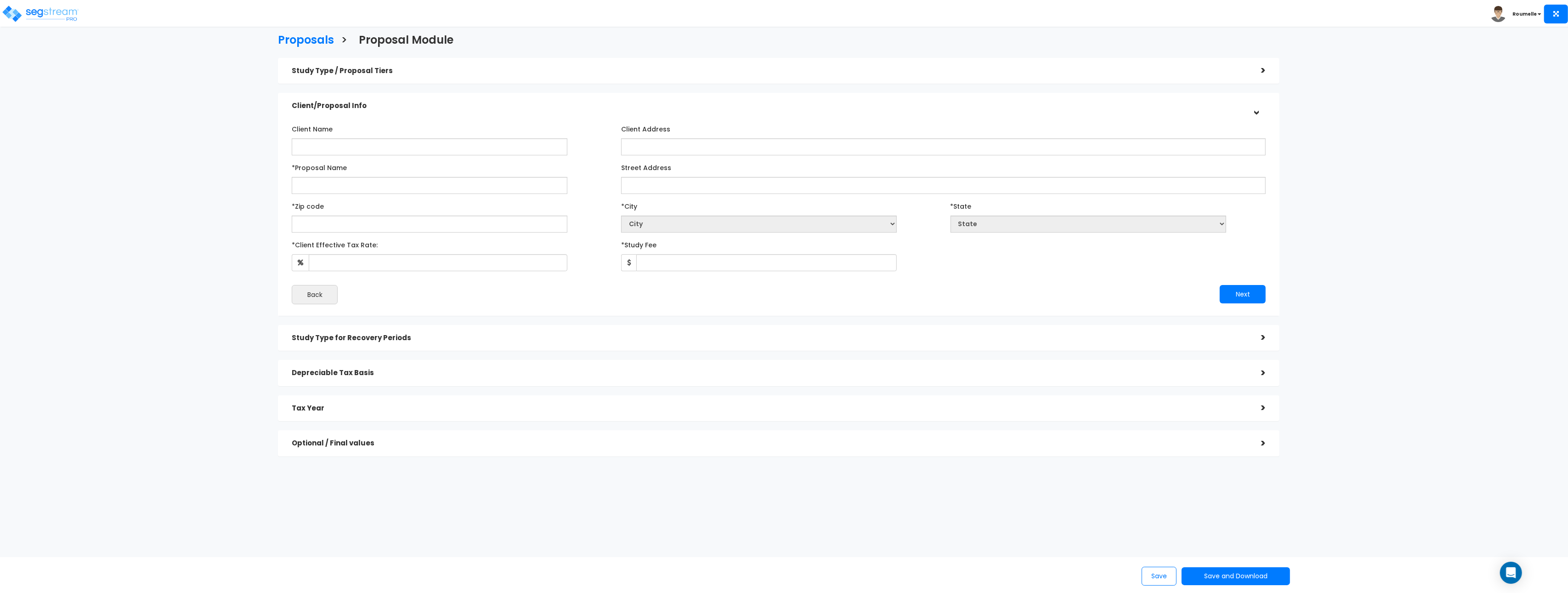
click at [344, 70] on h5 "Study Type / Proposal Tiers" at bounding box center [770, 71] width 956 height 8
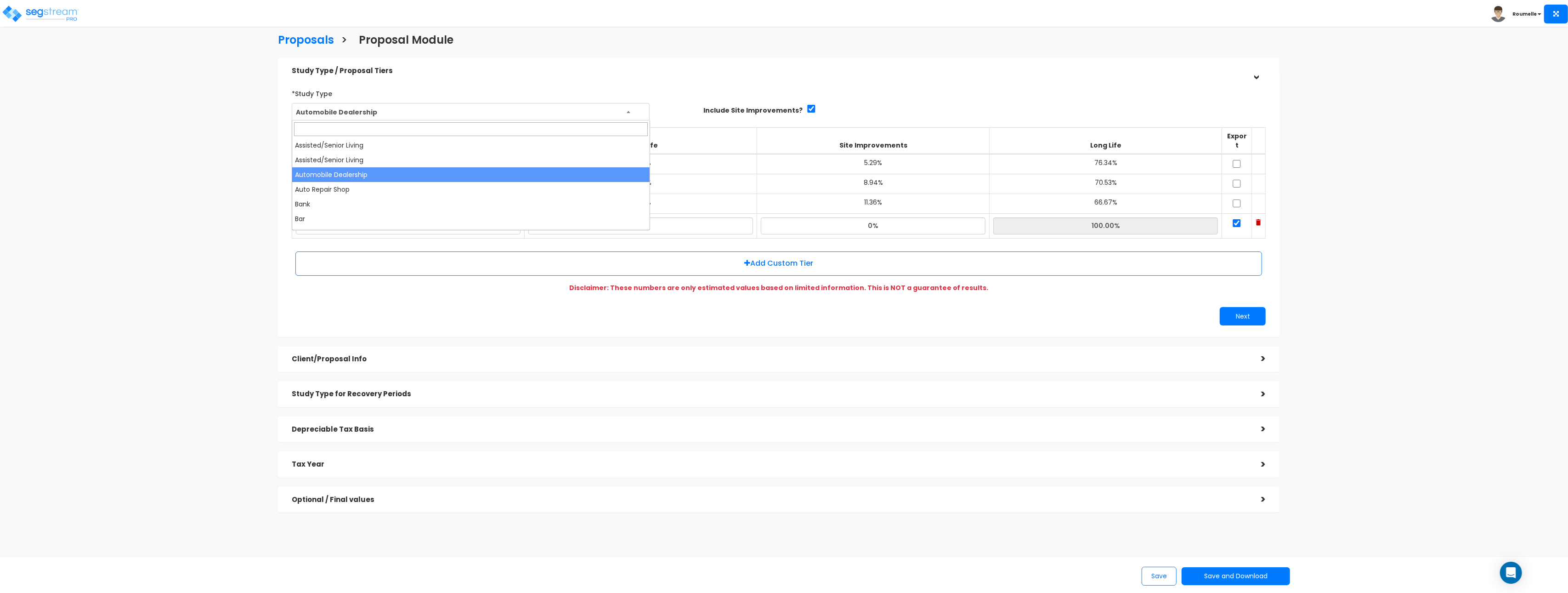
click at [353, 116] on span "Automobile Dealership" at bounding box center [471, 112] width 357 height 18
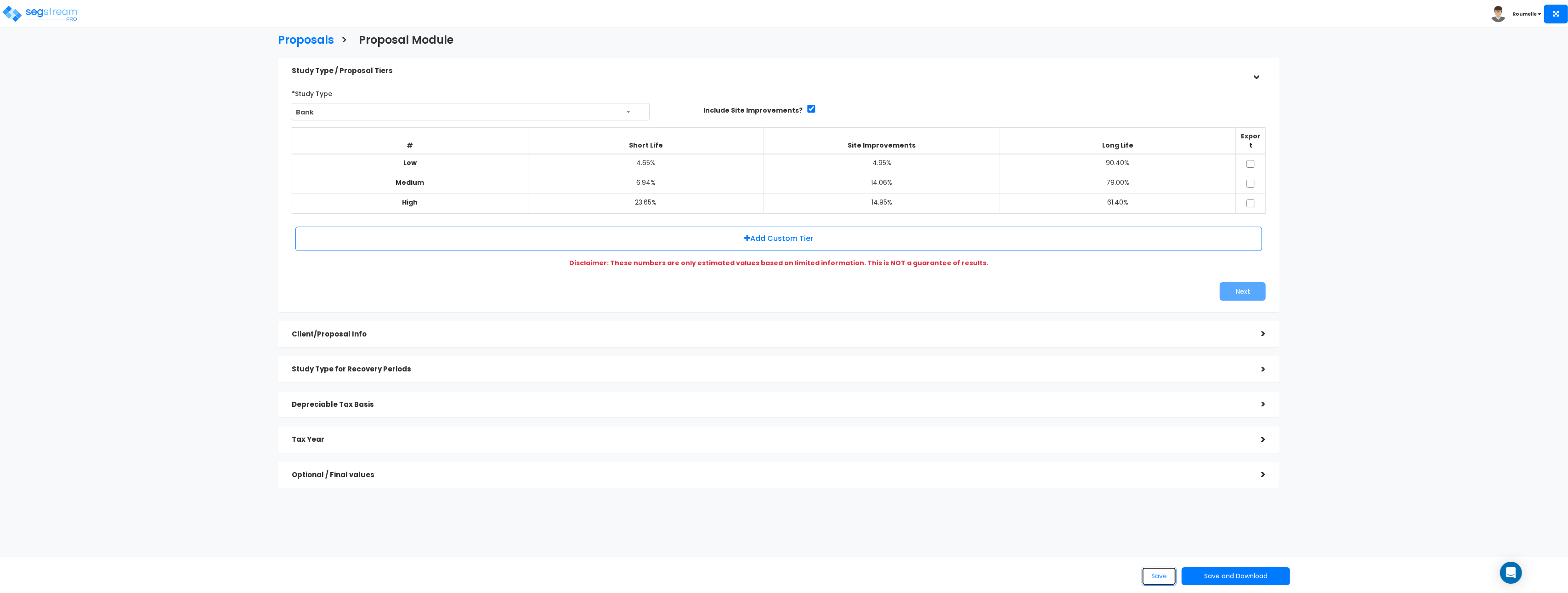
click at [1155, 580] on button "Save" at bounding box center [1159, 576] width 35 height 19
click at [1156, 579] on button "Save" at bounding box center [1159, 576] width 35 height 19
click at [916, 331] on h5 "Client/Proposal Info ●" at bounding box center [770, 337] width 956 height 12
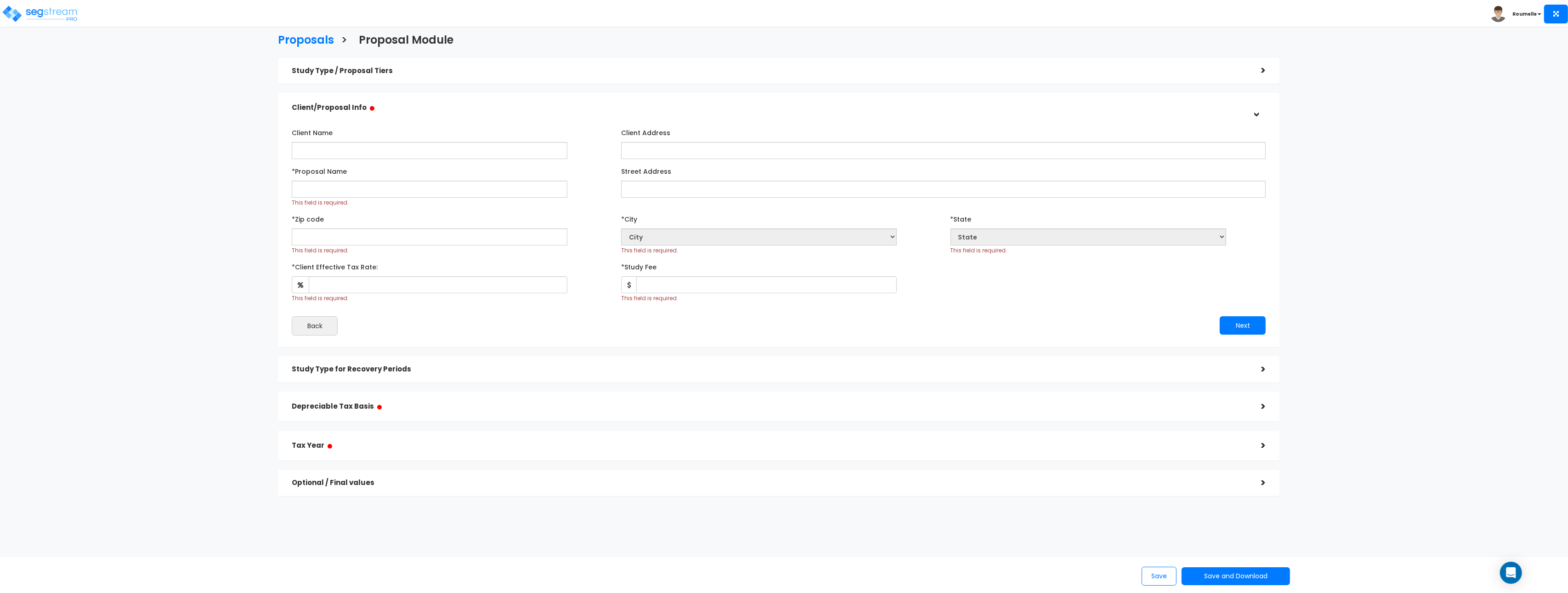
click at [361, 68] on h5 "Study Type / Proposal Tiers" at bounding box center [770, 71] width 956 height 8
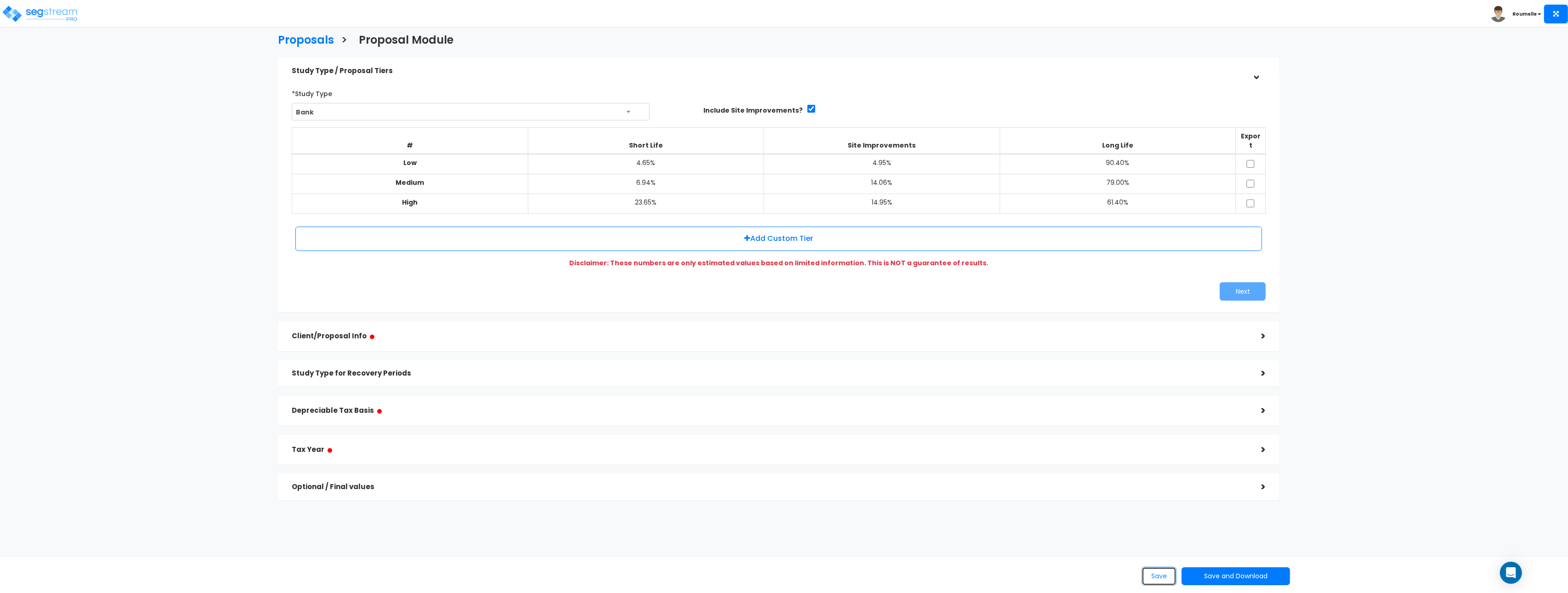
click at [1163, 576] on button "Save" at bounding box center [1159, 576] width 35 height 19
click at [1163, 575] on button "Save" at bounding box center [1159, 576] width 35 height 19
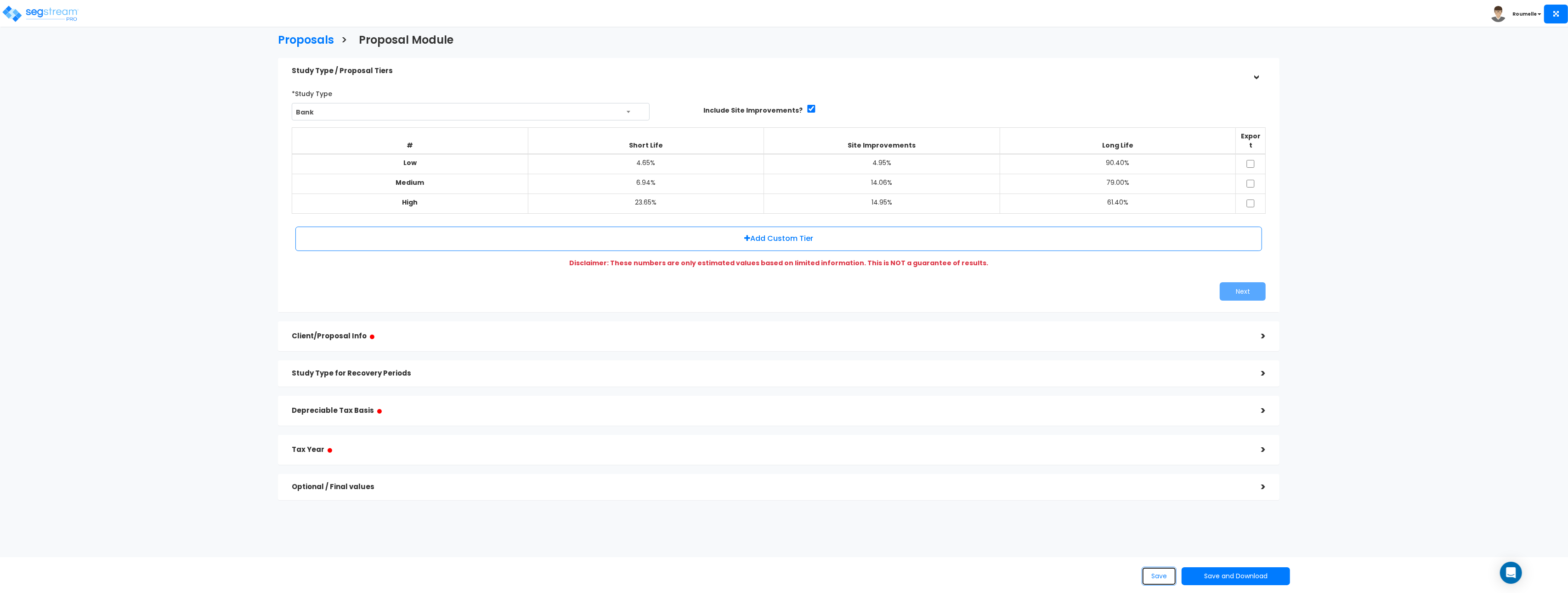
click at [1163, 575] on button "Save" at bounding box center [1159, 576] width 35 height 19
click at [792, 331] on h5 "Client/Proposal Info ●" at bounding box center [770, 337] width 956 height 12
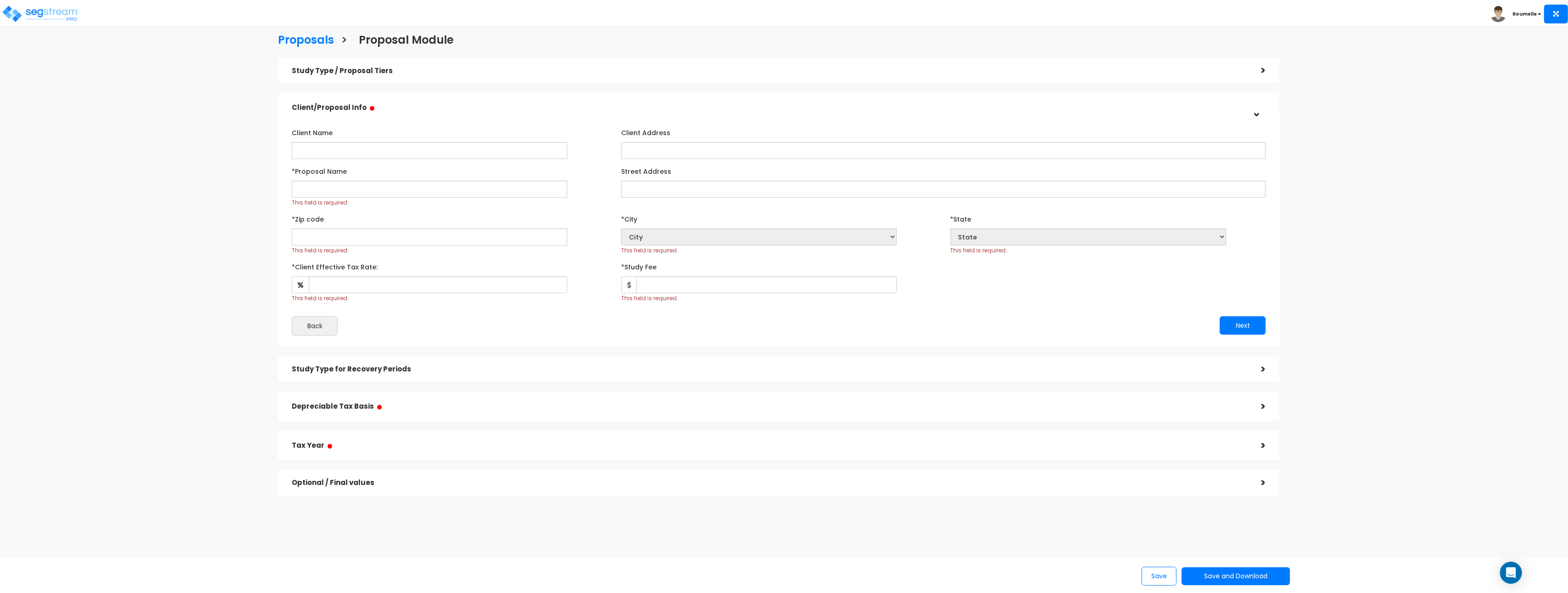
click at [619, 374] on div "Study Type for Recovery Periods" at bounding box center [770, 369] width 956 height 17
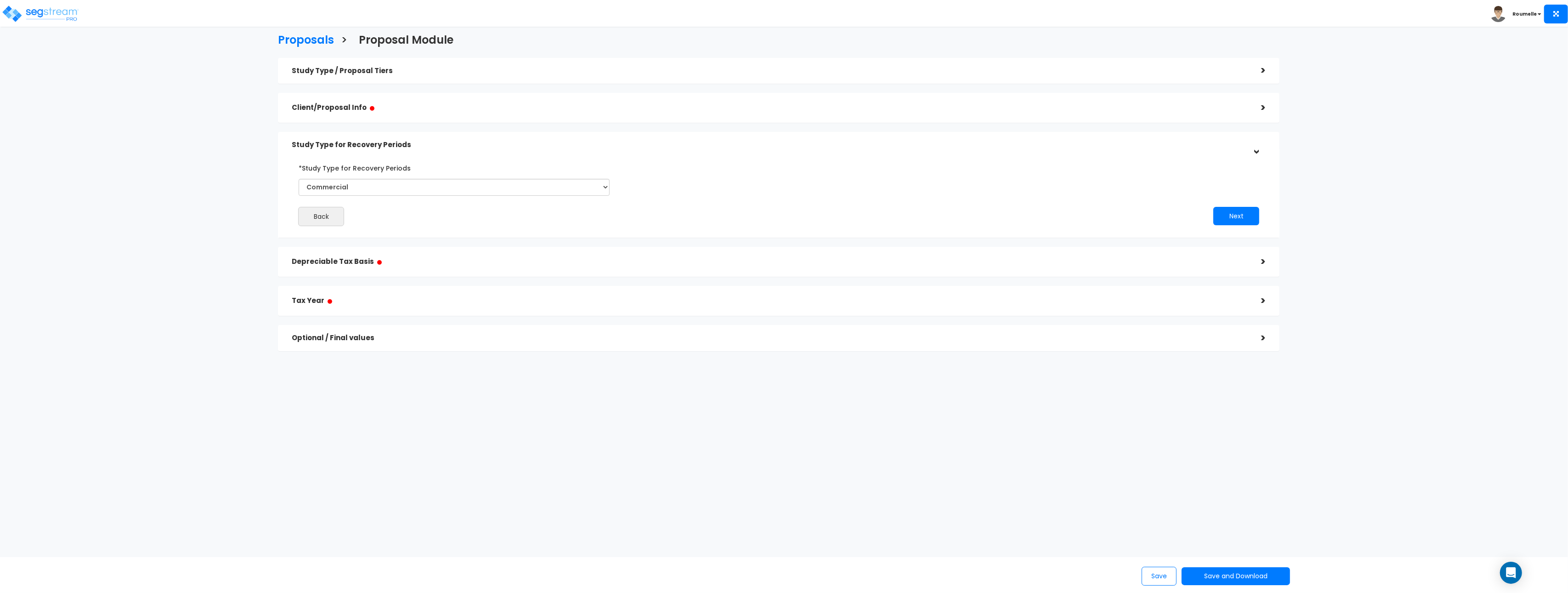
click at [578, 256] on div "Depreciable Tax Basis ●" at bounding box center [770, 261] width 956 height 21
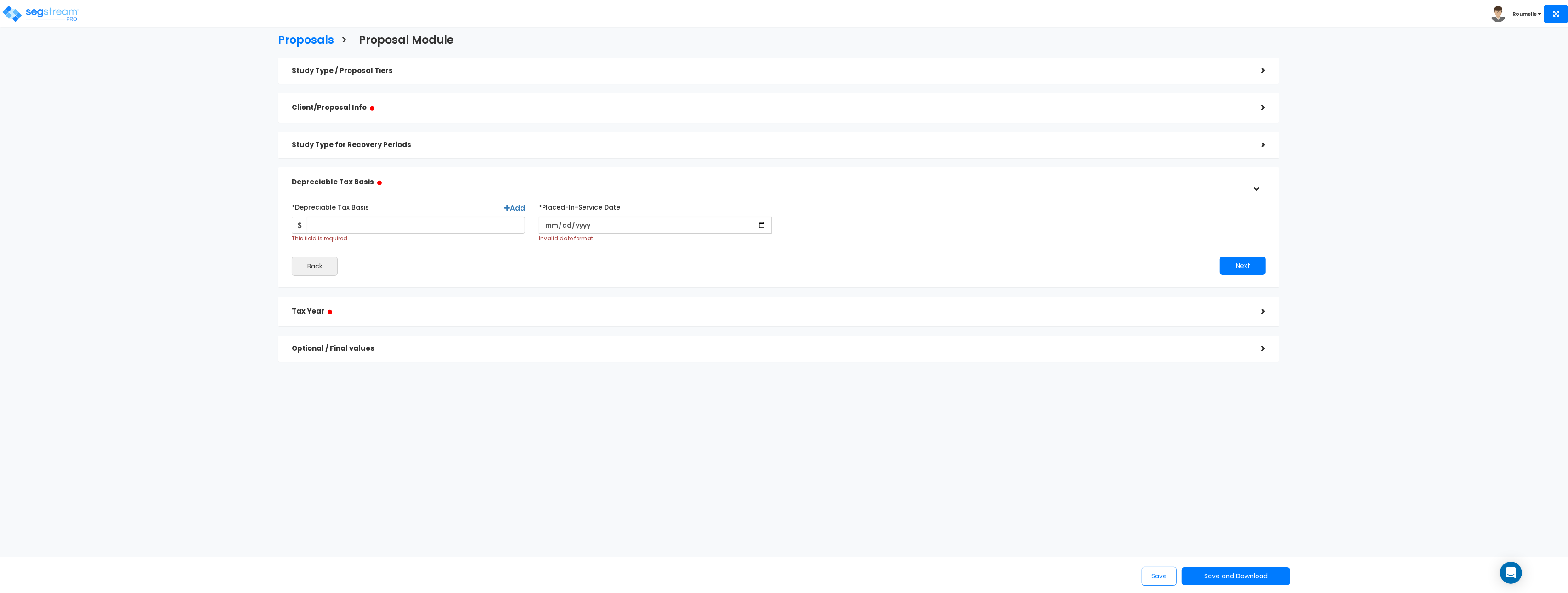
click at [654, 307] on h5 "Tax Year ●" at bounding box center [770, 311] width 956 height 12
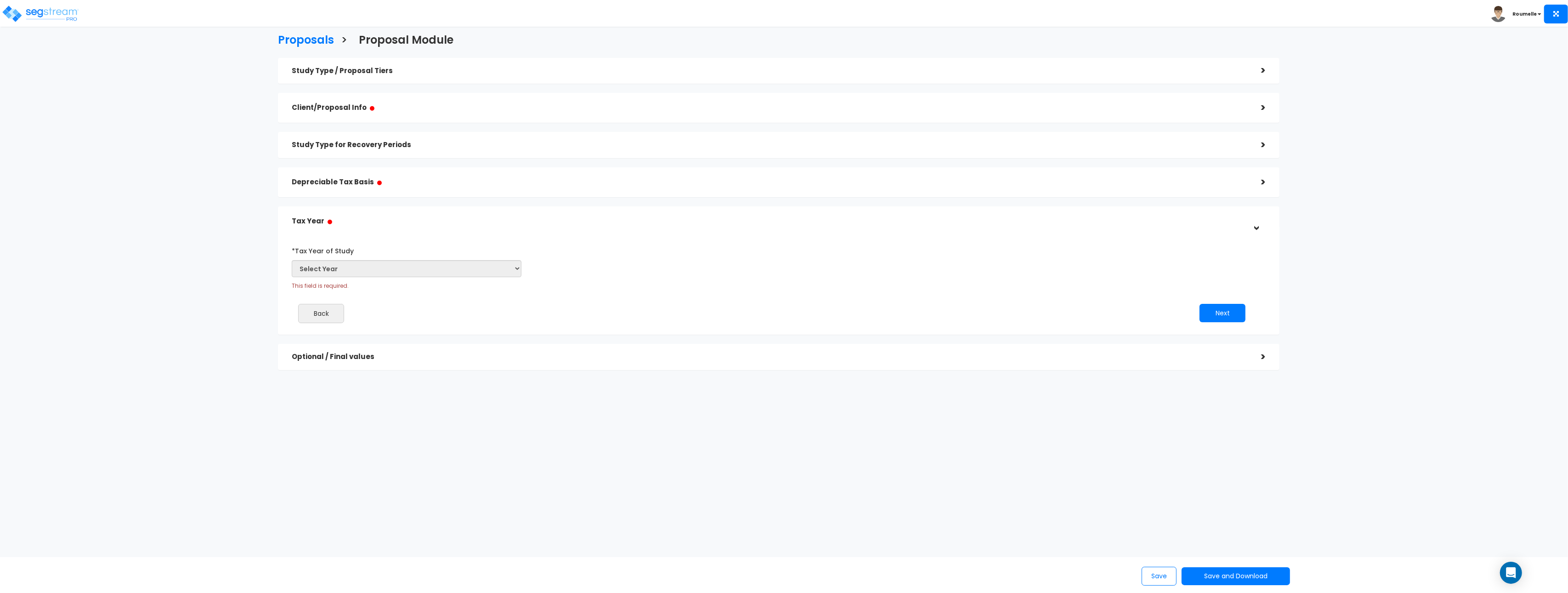
click at [552, 78] on div "Study Type / Proposal Tiers >" at bounding box center [779, 71] width 1001 height 26
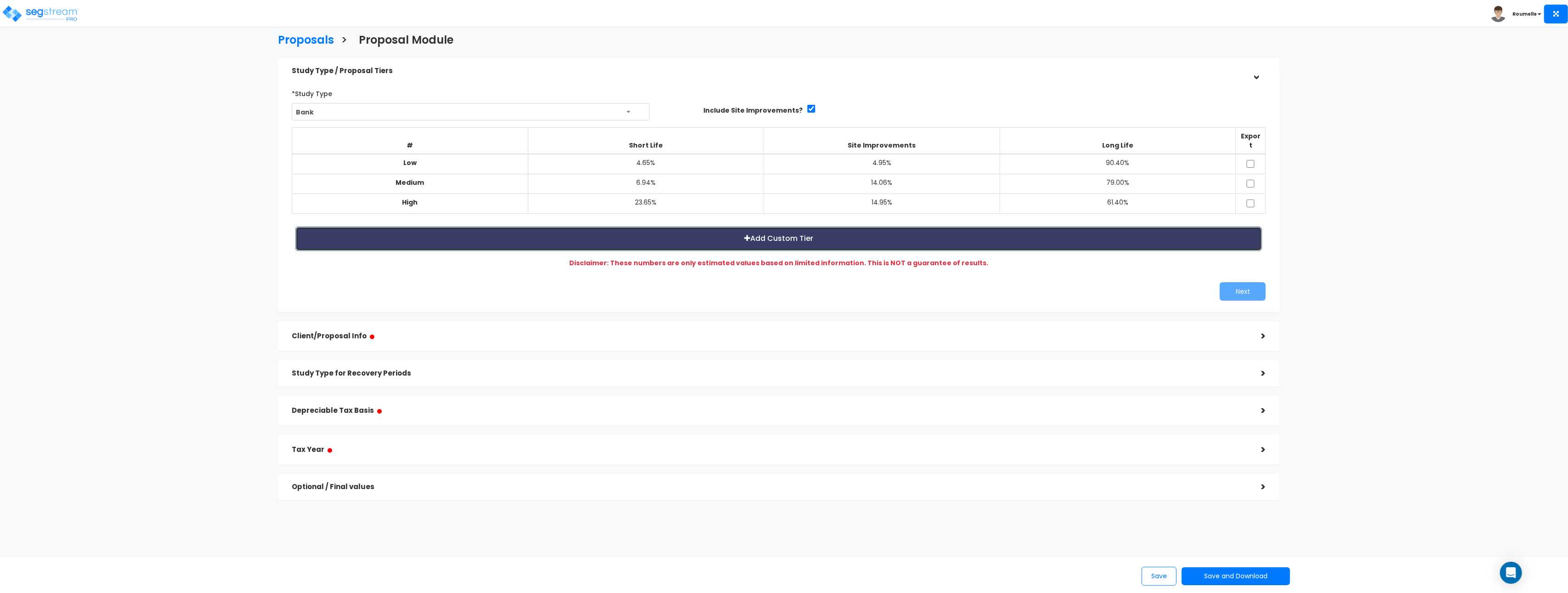
click at [717, 232] on button "Add Custom Tier" at bounding box center [779, 239] width 967 height 24
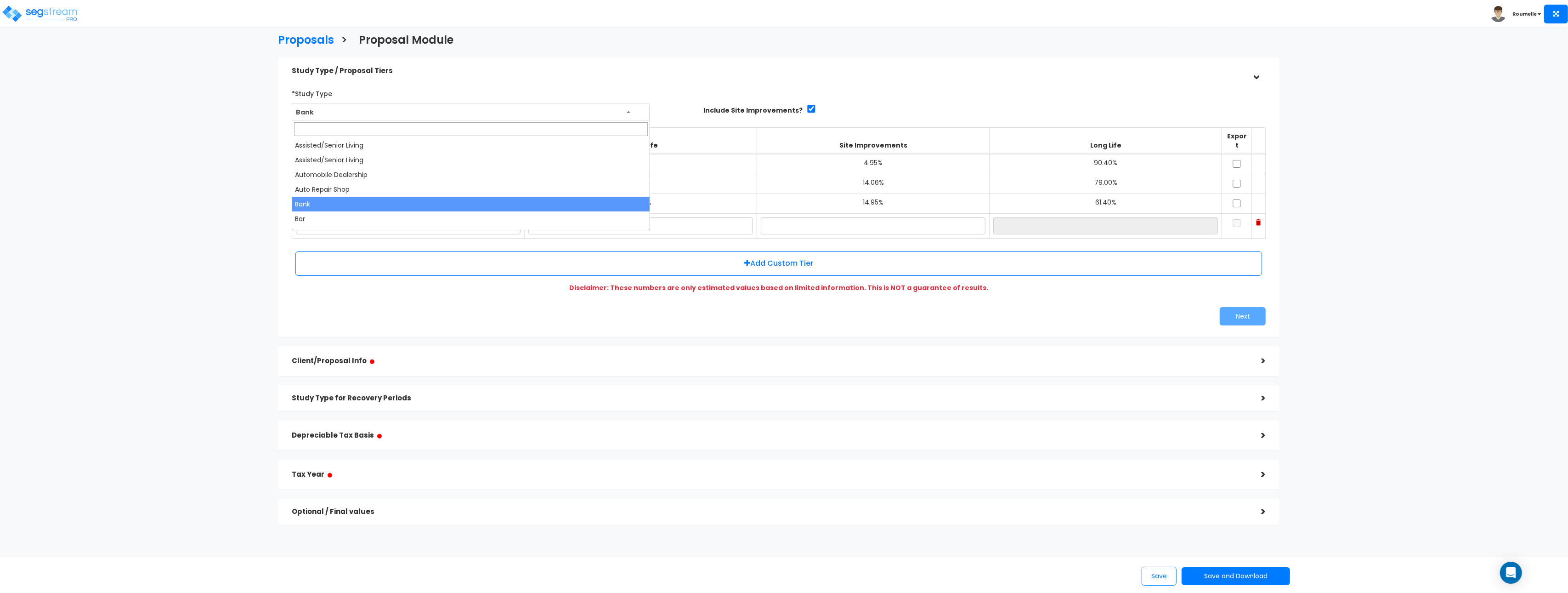
click at [443, 110] on span "Bank" at bounding box center [471, 112] width 357 height 18
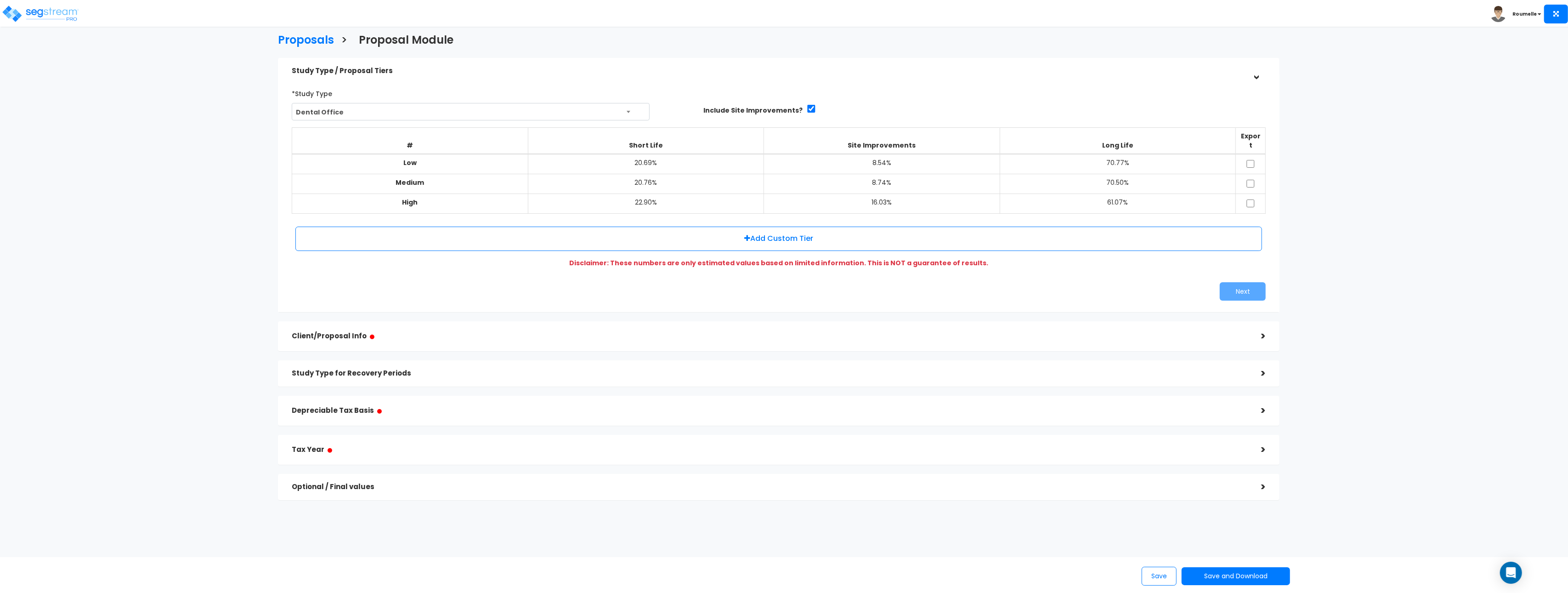
drag, startPoint x: 464, startPoint y: 110, endPoint x: 464, endPoint y: 117, distance: 7.0
click at [464, 111] on span "Dental Office" at bounding box center [471, 112] width 357 height 18
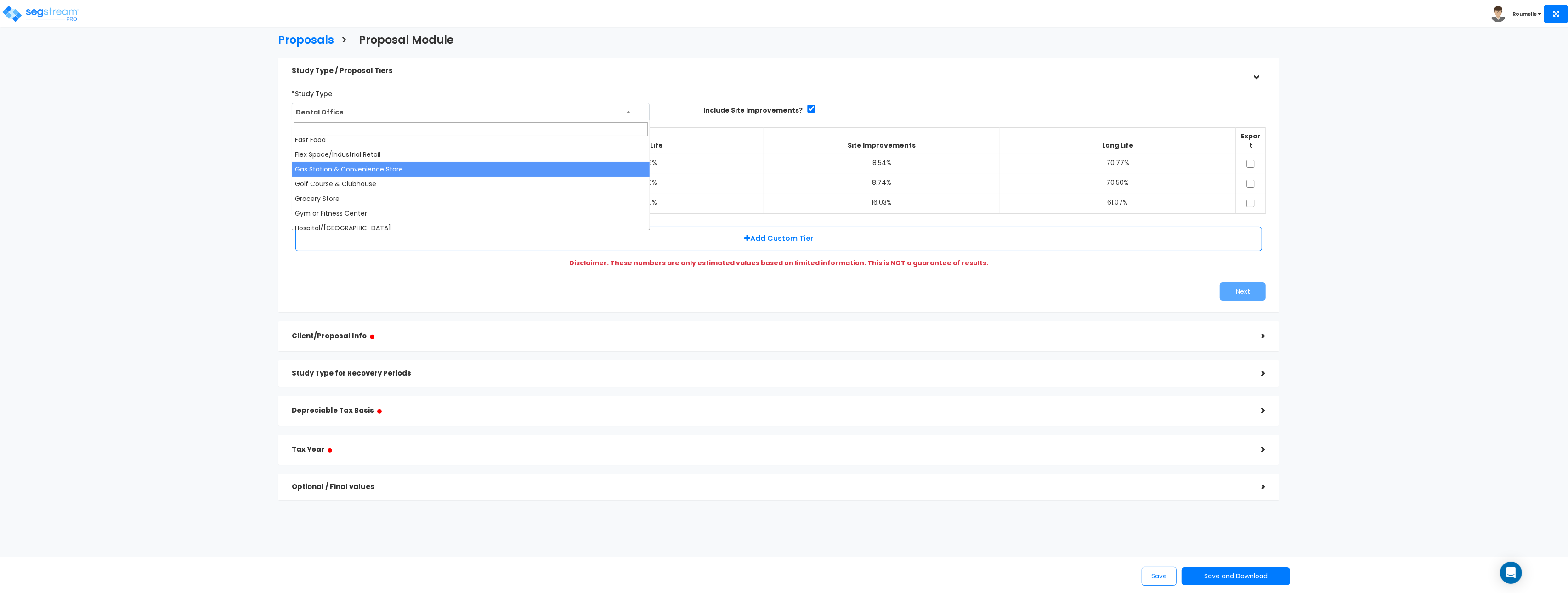
scroll to position [409, 0]
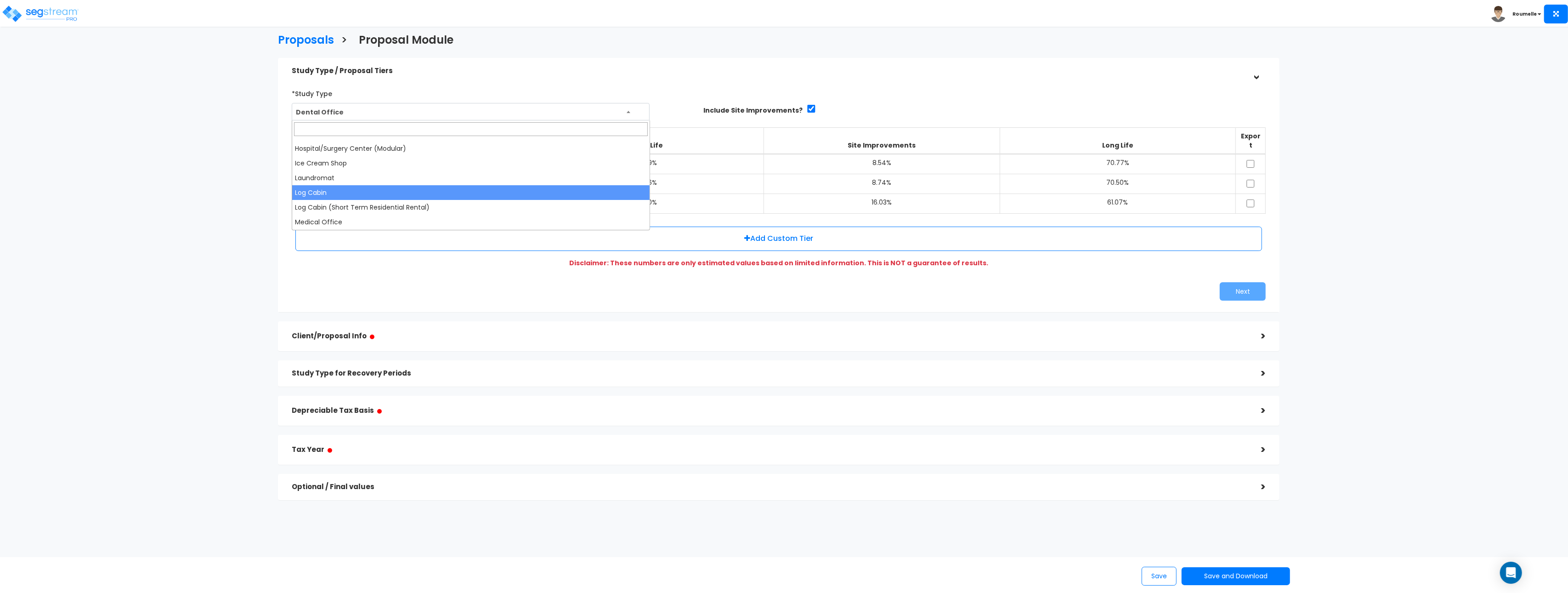
select select "210"
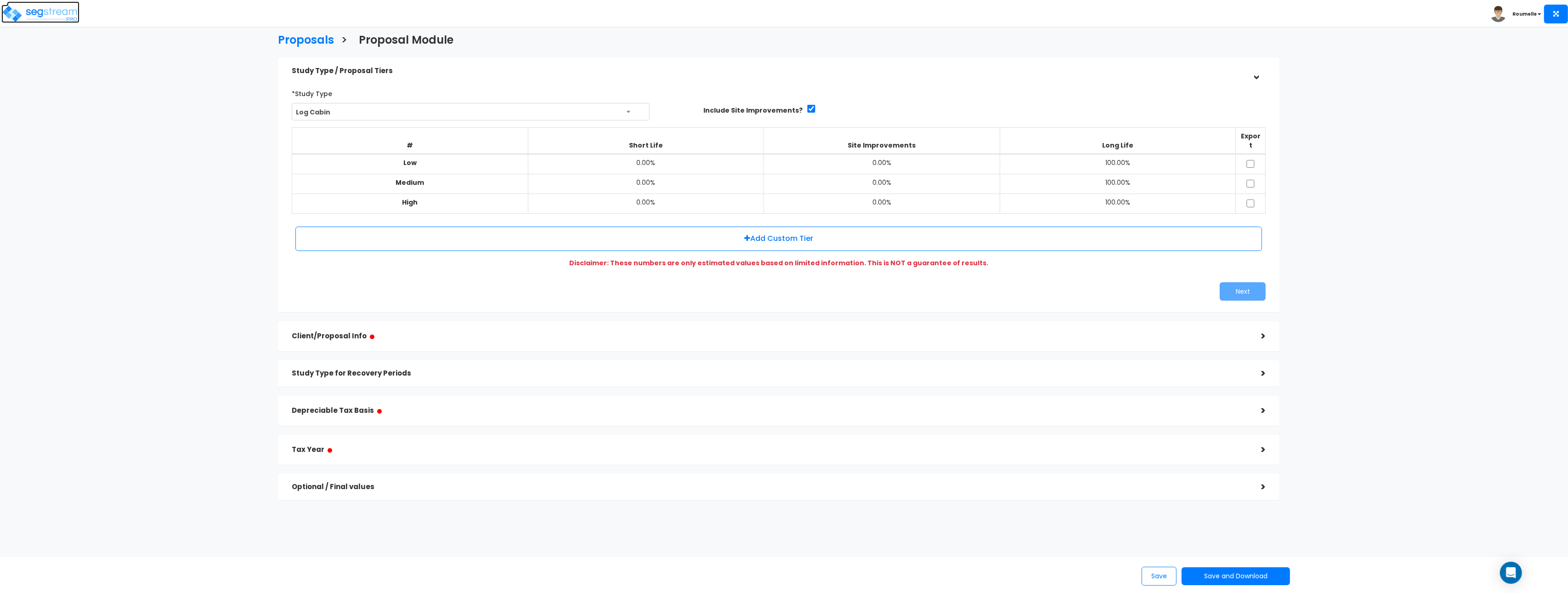
click at [69, 13] on img at bounding box center [40, 13] width 78 height 19
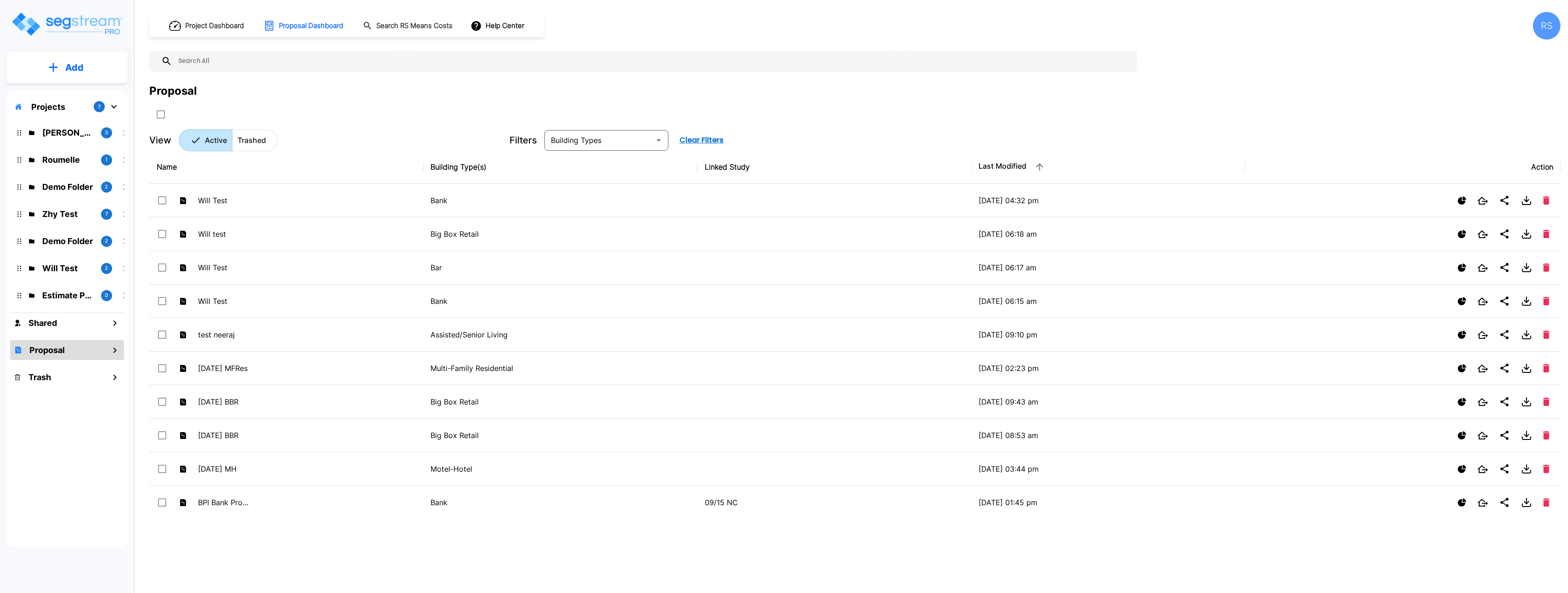
click at [67, 68] on p "Add" at bounding box center [74, 67] width 19 height 13
click at [72, 120] on p "Add Study" at bounding box center [72, 119] width 37 height 11
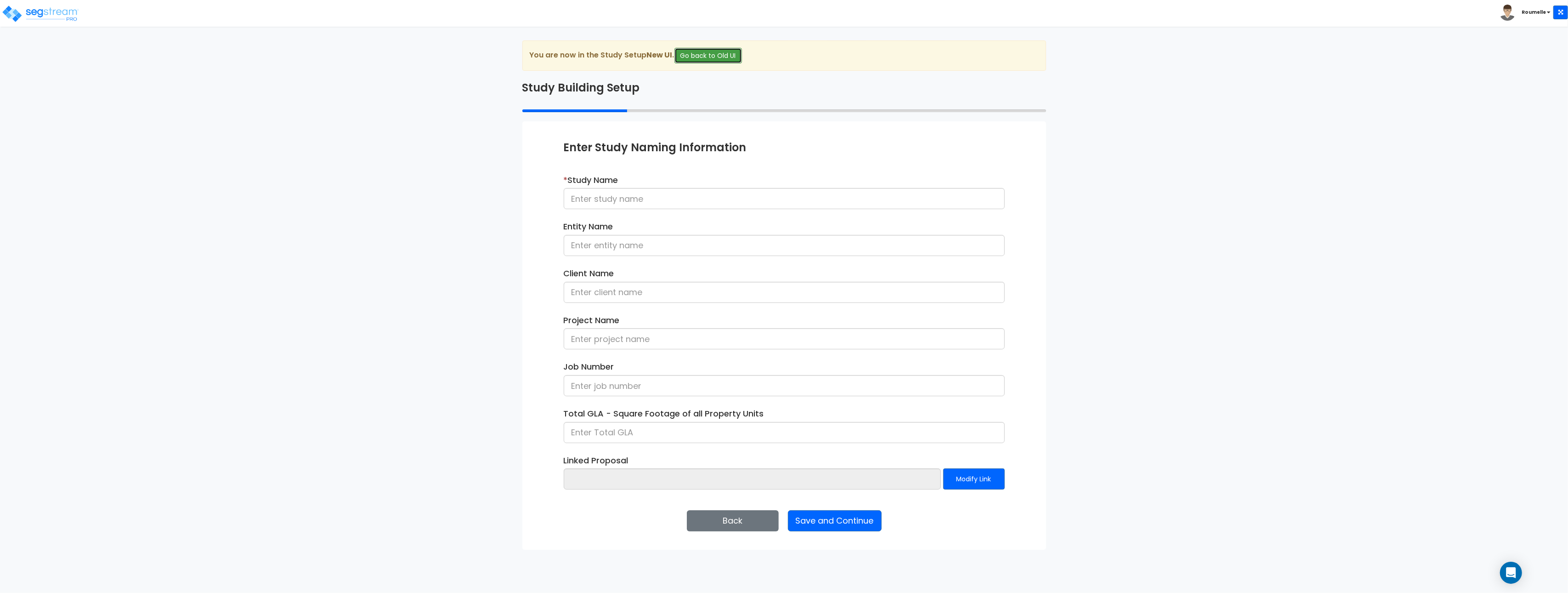
click at [731, 56] on button "Go back to Old UI" at bounding box center [708, 56] width 67 height 16
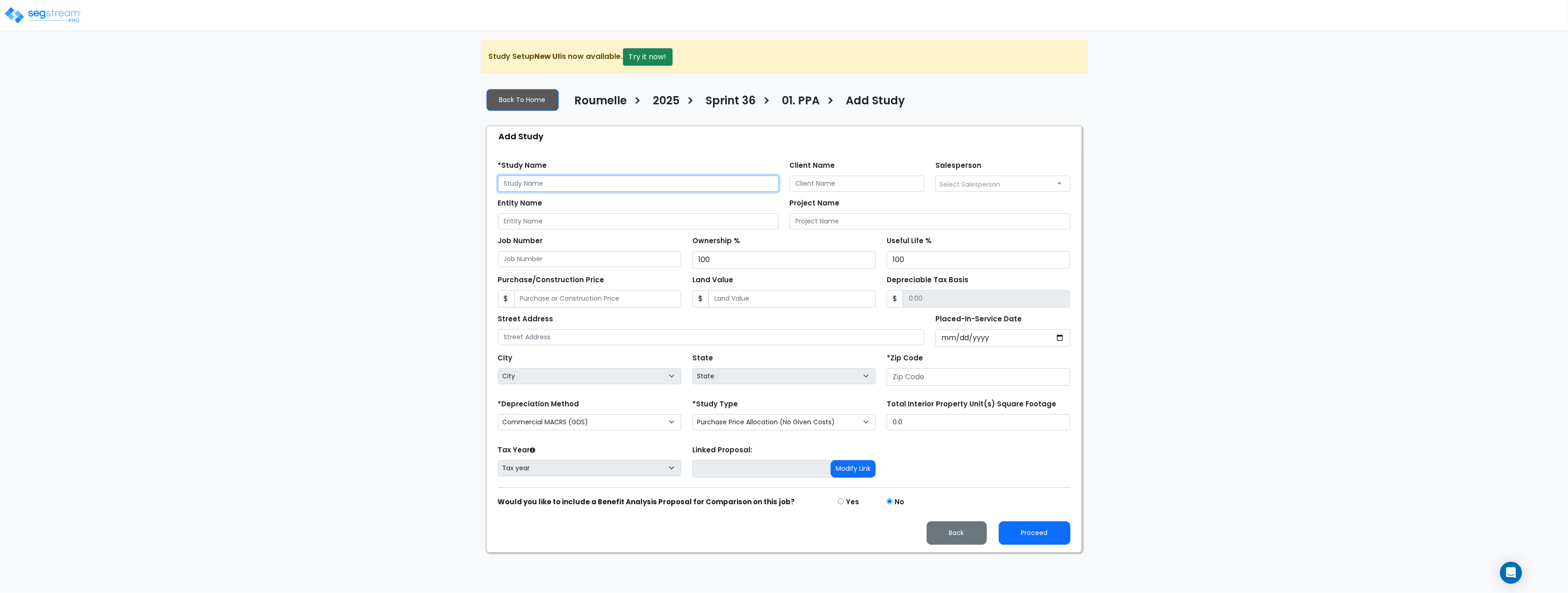
click at [586, 188] on input "text" at bounding box center [638, 183] width 281 height 16
type input "tester"
click at [942, 385] on input "number" at bounding box center [978, 377] width 183 height 18
drag, startPoint x: 942, startPoint y: 381, endPoint x: 947, endPoint y: 365, distance: 16.8
click at [946, 370] on input "number" at bounding box center [978, 377] width 183 height 18
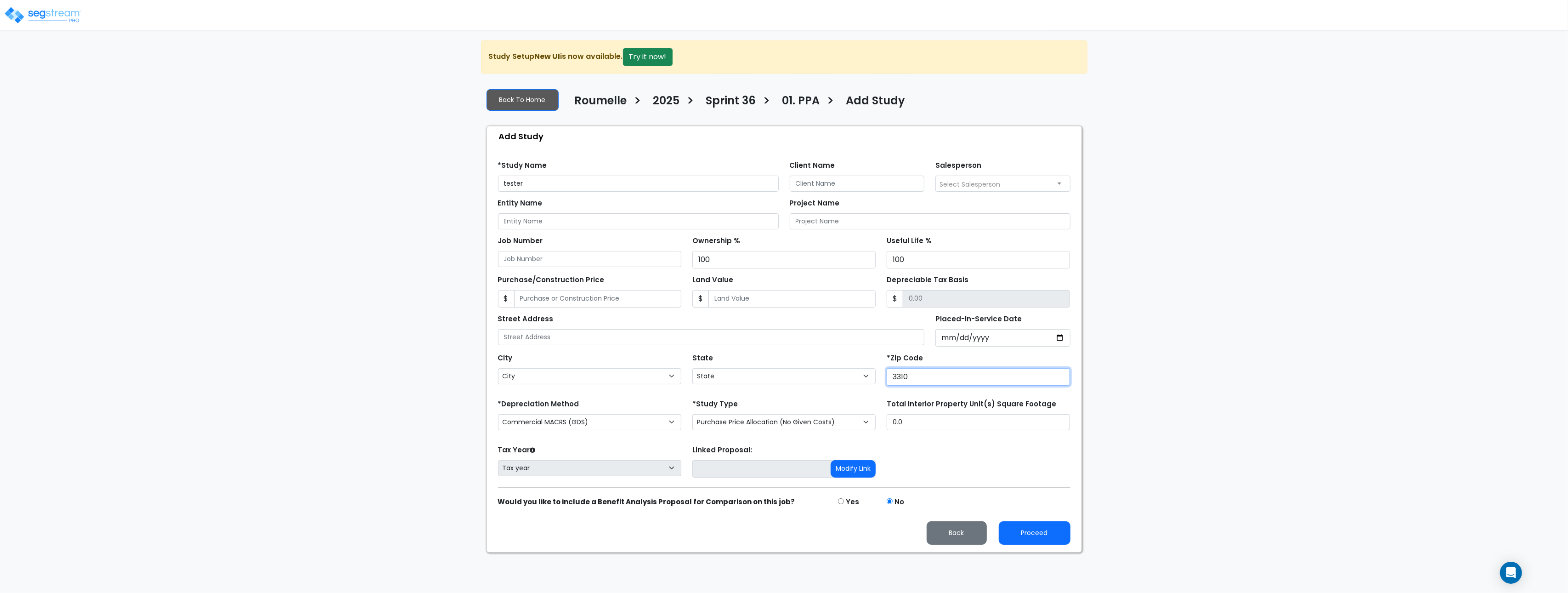
type input "33109"
select select "FL"
type input "33109"
click at [1061, 339] on input "Placed-In-Service Date" at bounding box center [1003, 337] width 135 height 18
type input "[DATE]"
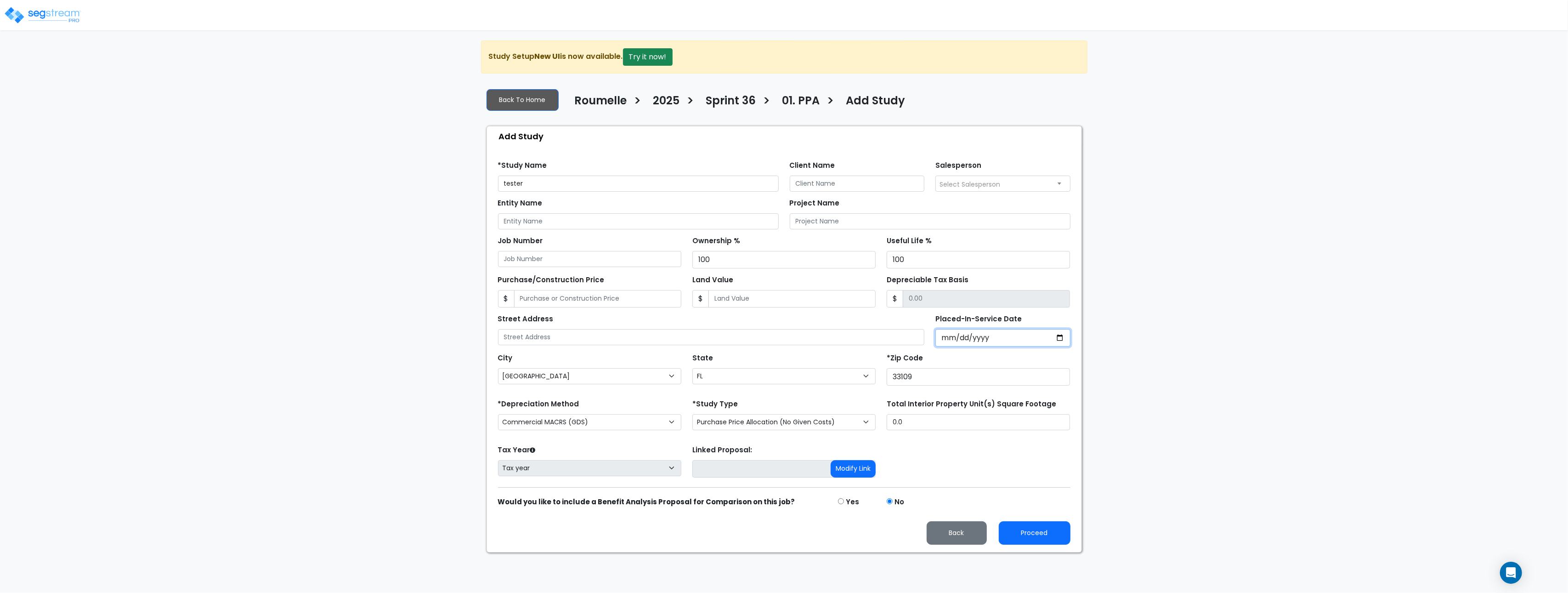
select select "2025"
click at [947, 339] on input "*Purchase Agreement Date" at bounding box center [1003, 337] width 135 height 18
type input "[DATE]"
click at [961, 356] on div "*Zip Code 33109" at bounding box center [978, 368] width 183 height 35
click at [1030, 536] on button "Proceed" at bounding box center [1034, 533] width 72 height 24
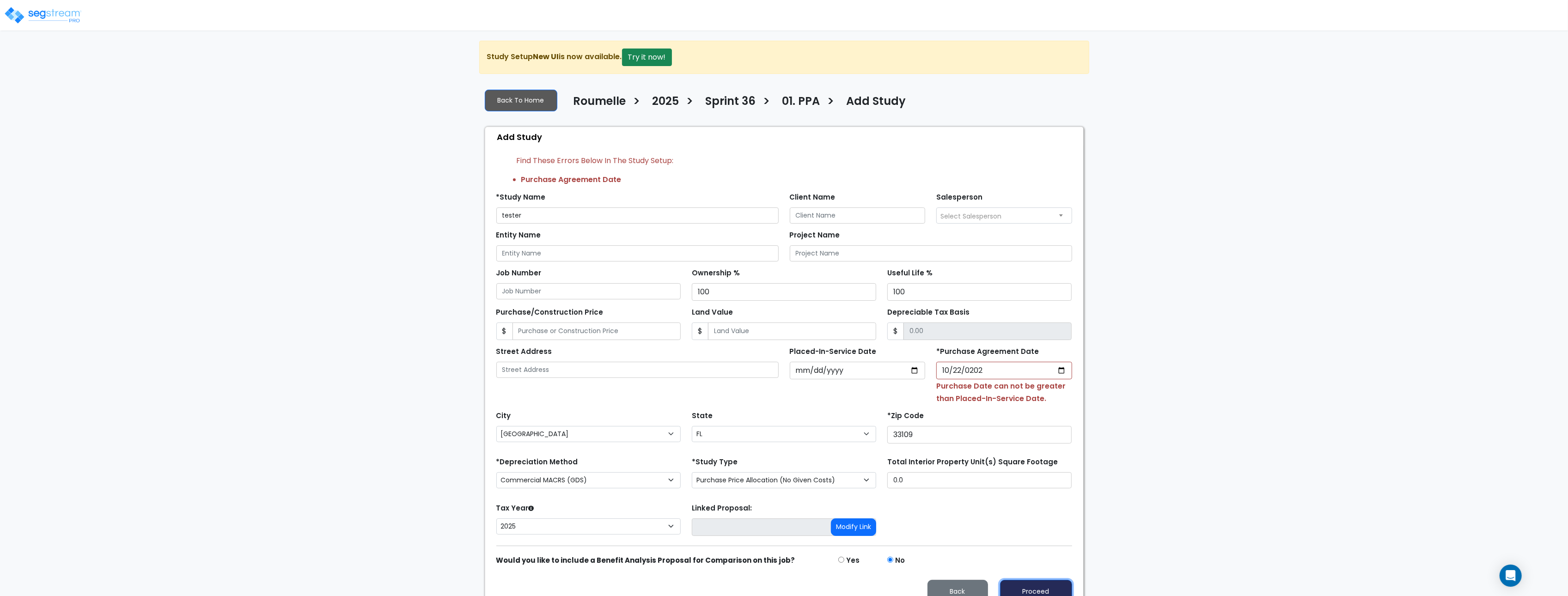
scroll to position [1, 0]
click at [828, 484] on select "Purchase Price Allocation (No Given Costs) New Construction / Reno / TI's (Give…" at bounding box center [783, 480] width 184 height 16
select select "NEW"
click at [692, 474] on select "Purchase Price Allocation (No Given Costs) New Construction / Reno / TI's (Give…" at bounding box center [783, 480] width 184 height 16
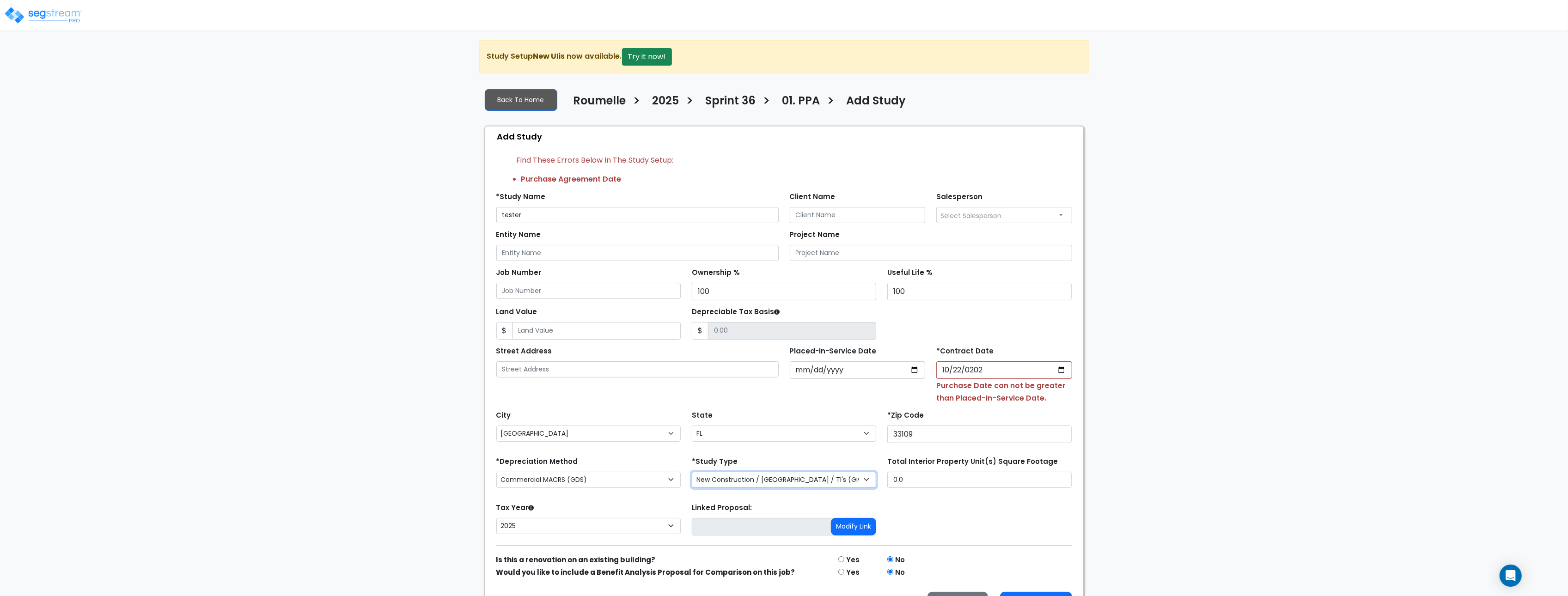
scroll to position [31, 0]
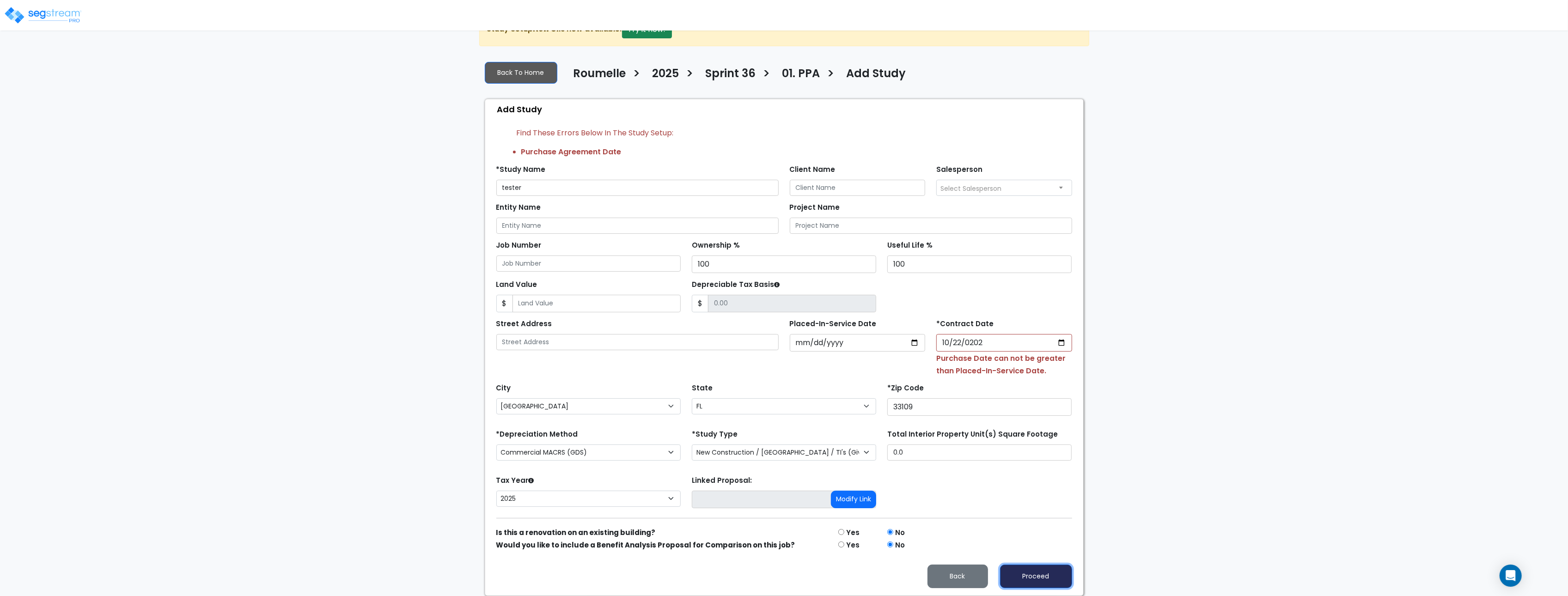
click at [1037, 571] on button "Proceed" at bounding box center [1036, 577] width 72 height 24
click at [970, 359] on small "Contract Date can not be greater than Placed-In-Service Date." at bounding box center [1000, 364] width 129 height 23
click at [1253, 378] on div "We are Building your Study. So please grab a coffee and let us do the heavy lif…" at bounding box center [784, 304] width 1568 height 583
